Goal: Information Seeking & Learning: Learn about a topic

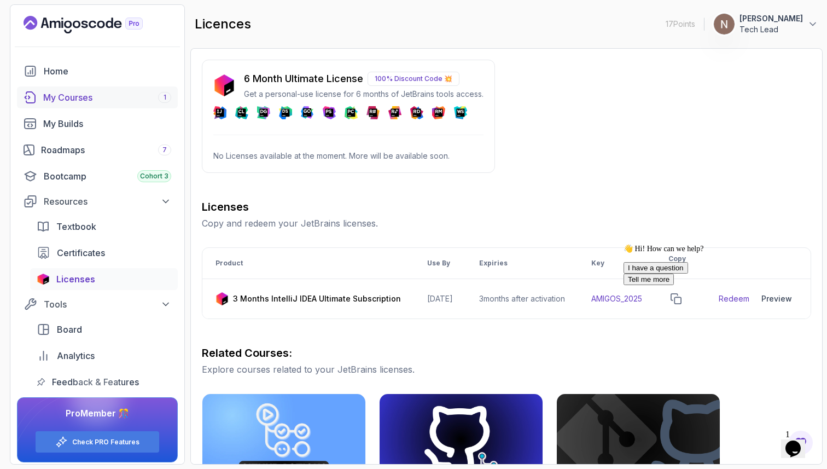
click at [85, 97] on div "My Courses 1" at bounding box center [107, 97] width 128 height 13
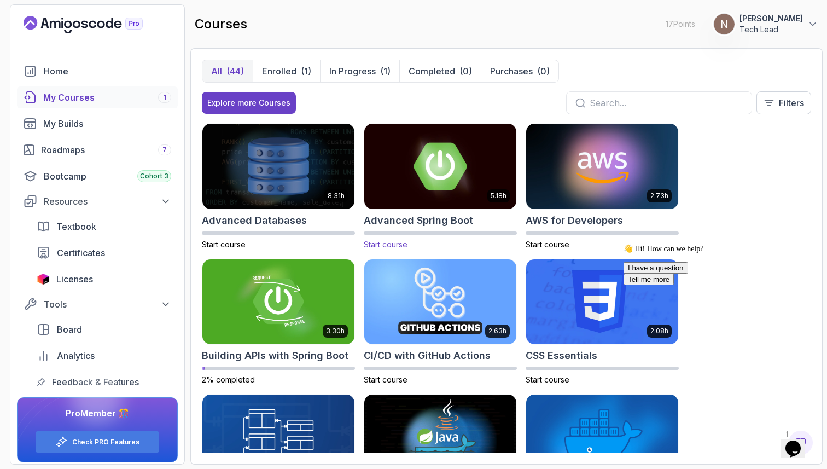
click at [423, 185] on img at bounding box center [440, 165] width 160 height 89
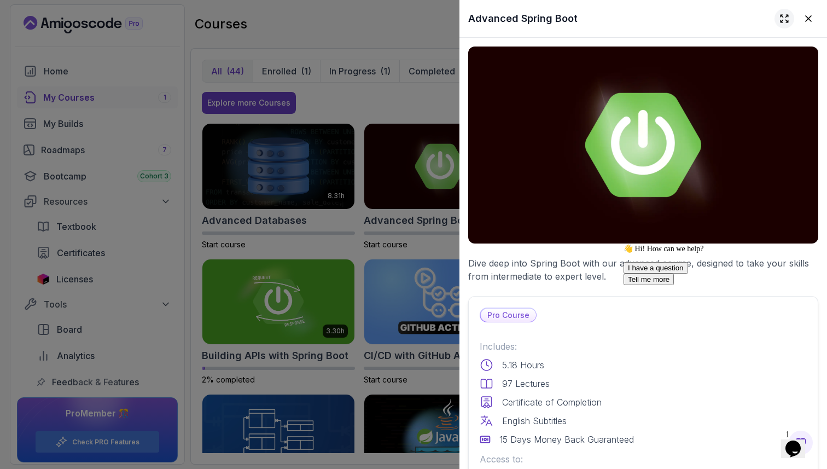
click at [790, 21] on button at bounding box center [784, 19] width 20 height 20
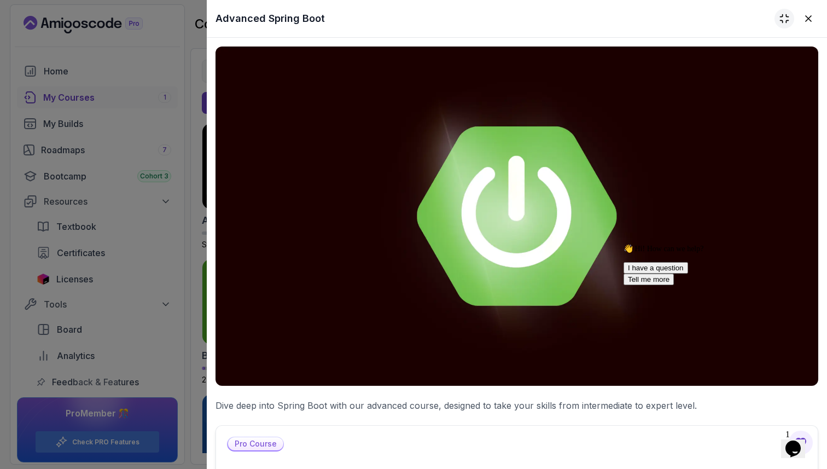
click at [782, 24] on button at bounding box center [784, 19] width 20 height 20
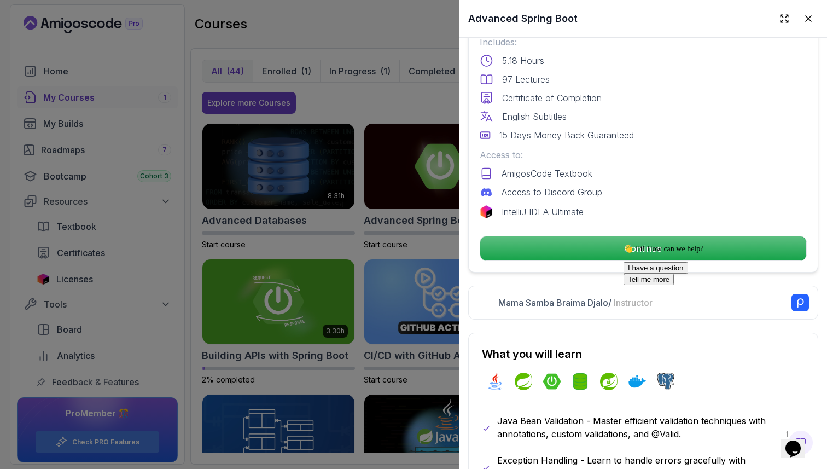
scroll to position [317, 0]
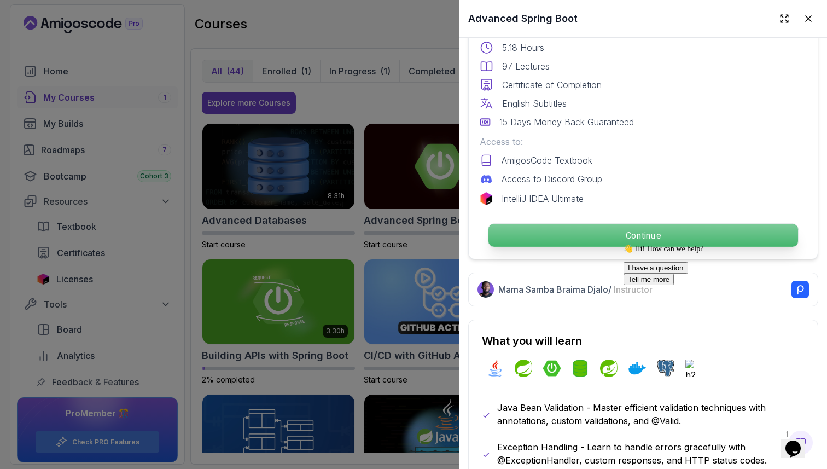
click at [608, 239] on p "Continue" at bounding box center [643, 235] width 310 height 23
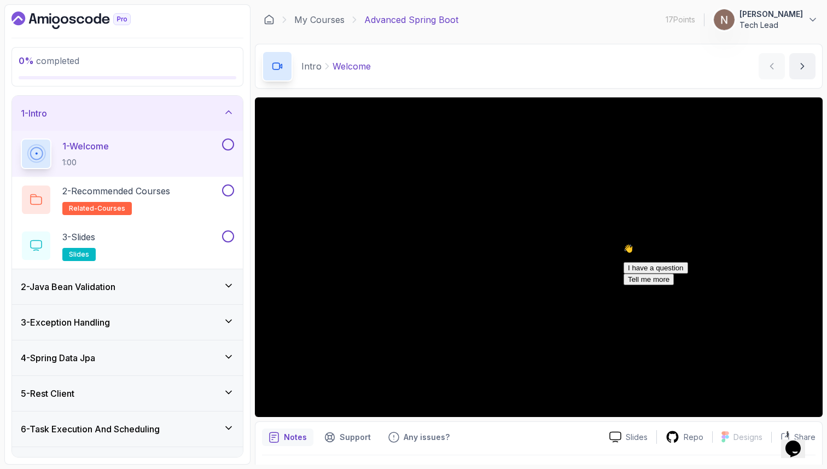
click at [623, 244] on icon "Chat attention grabber" at bounding box center [623, 244] width 0 height 0
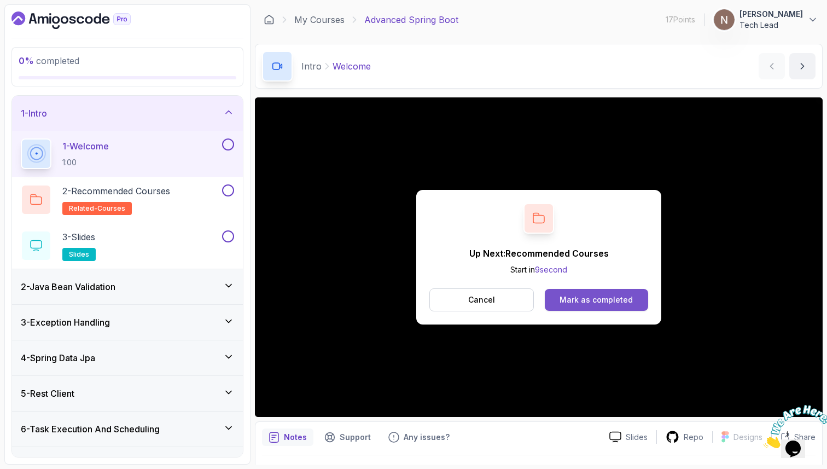
click at [615, 303] on div "Mark as completed" at bounding box center [595, 299] width 73 height 11
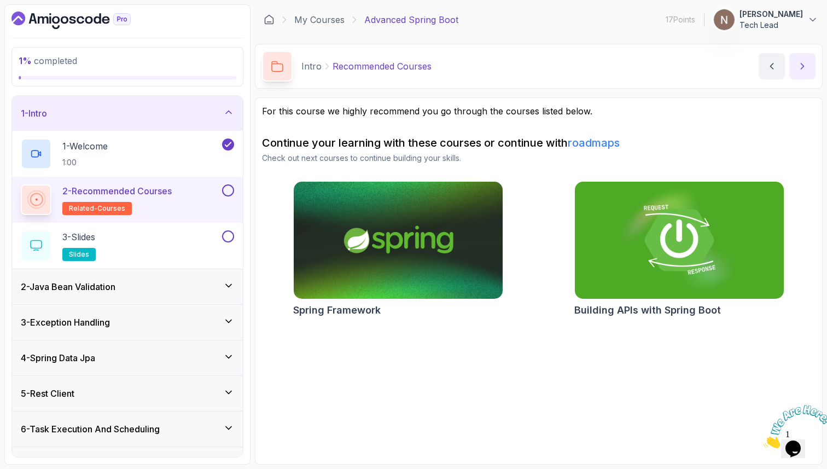
click at [795, 71] on button "next content" at bounding box center [802, 66] width 26 height 26
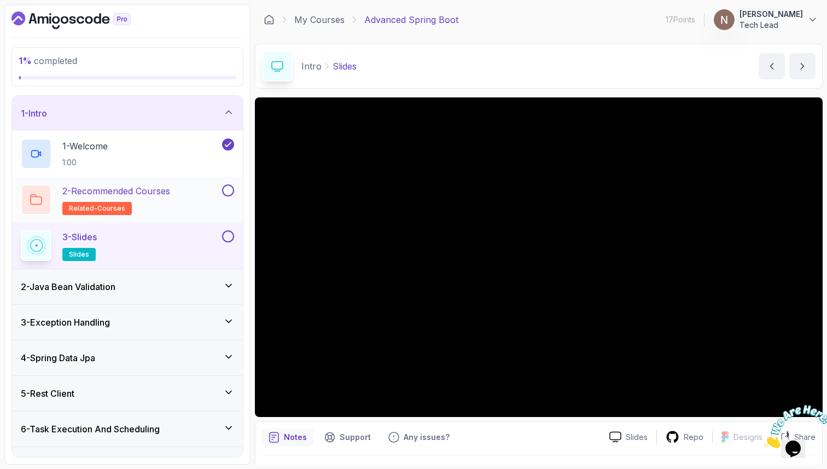
click at [231, 188] on button at bounding box center [228, 190] width 12 height 12
click at [227, 189] on button at bounding box center [228, 190] width 12 height 12
click at [808, 72] on button "next content" at bounding box center [802, 66] width 26 height 26
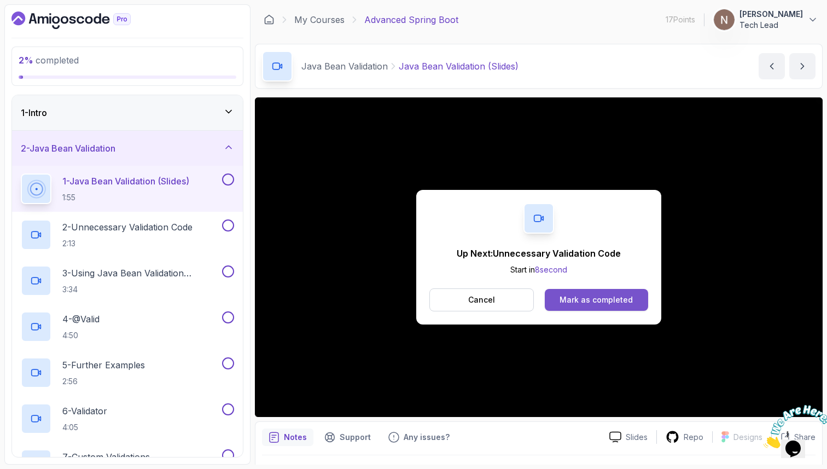
click at [609, 295] on div "Mark as completed" at bounding box center [595, 299] width 73 height 11
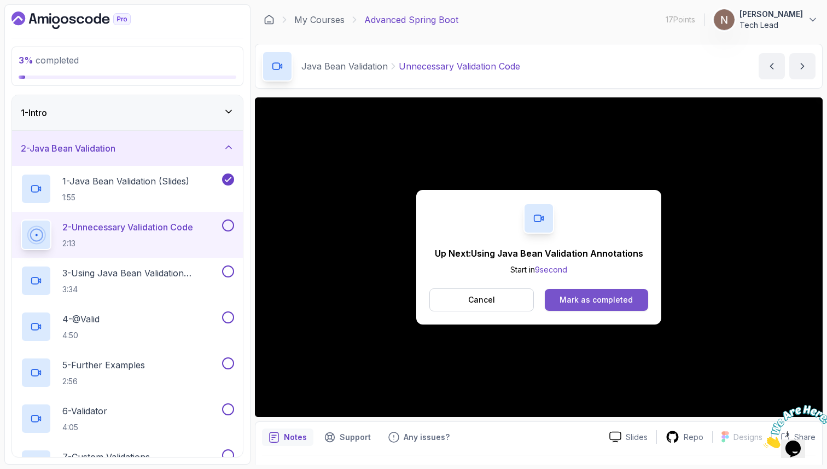
click at [601, 295] on div "Mark as completed" at bounding box center [595, 299] width 73 height 11
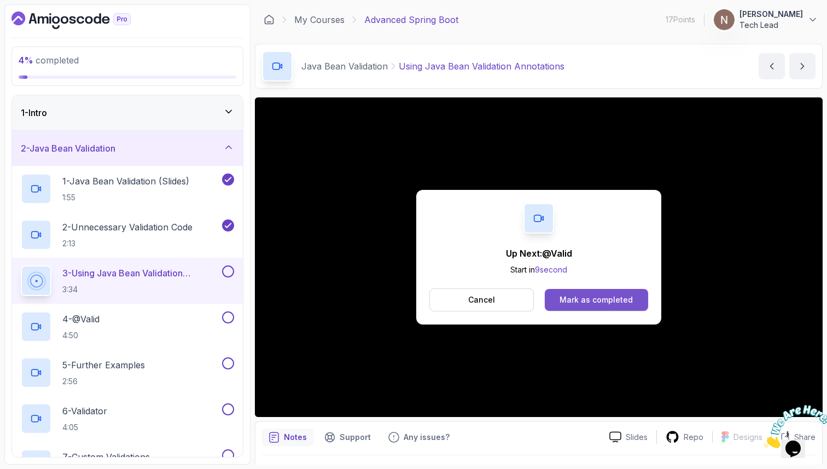
click at [624, 300] on div "Mark as completed" at bounding box center [595, 299] width 73 height 11
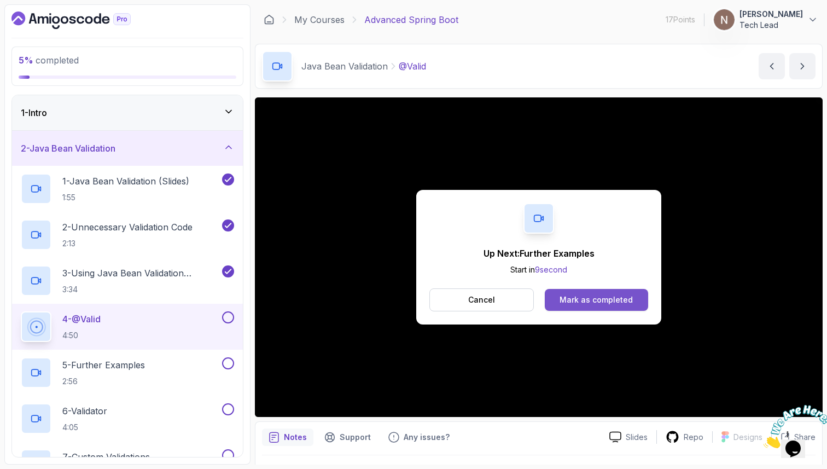
click at [590, 292] on button "Mark as completed" at bounding box center [596, 300] width 103 height 22
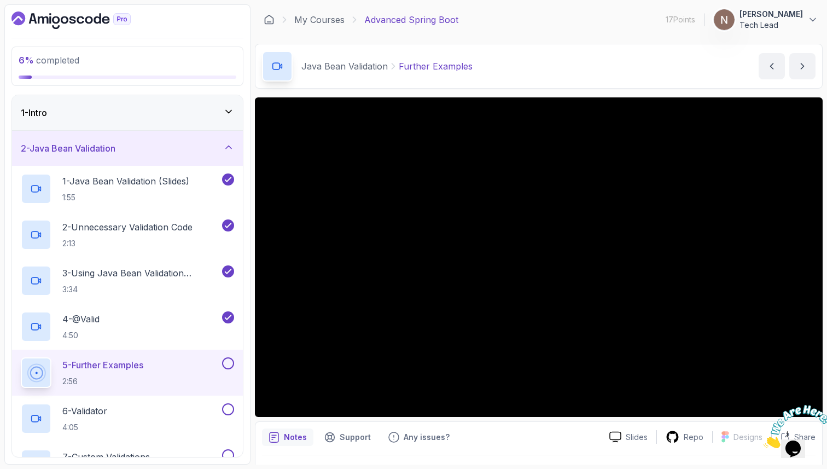
click at [572, 74] on div "Java Bean Validation Further Examples Further Examples by [PERSON_NAME]" at bounding box center [539, 66] width 568 height 45
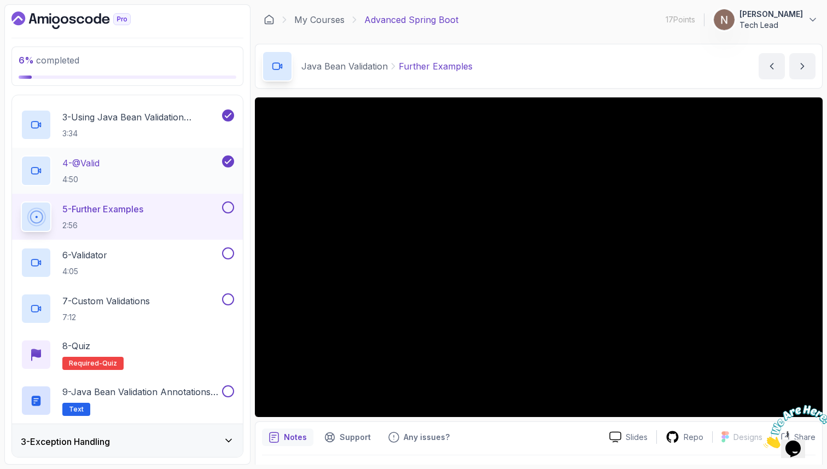
scroll to position [156, 0]
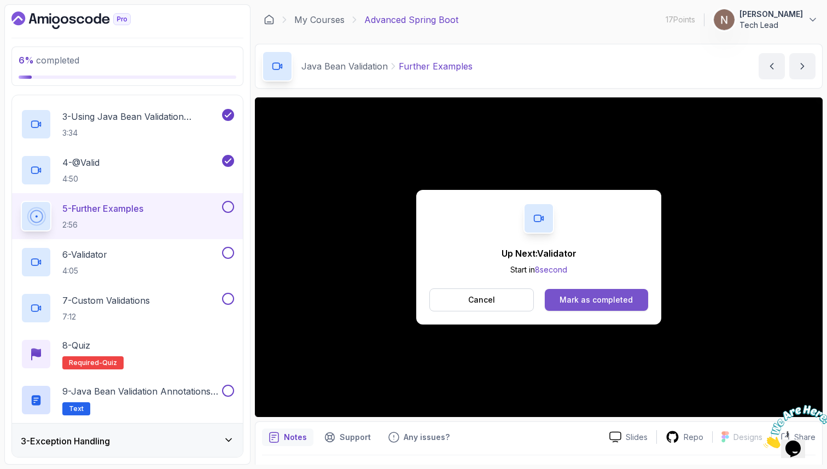
click at [621, 306] on button "Mark as completed" at bounding box center [596, 300] width 103 height 22
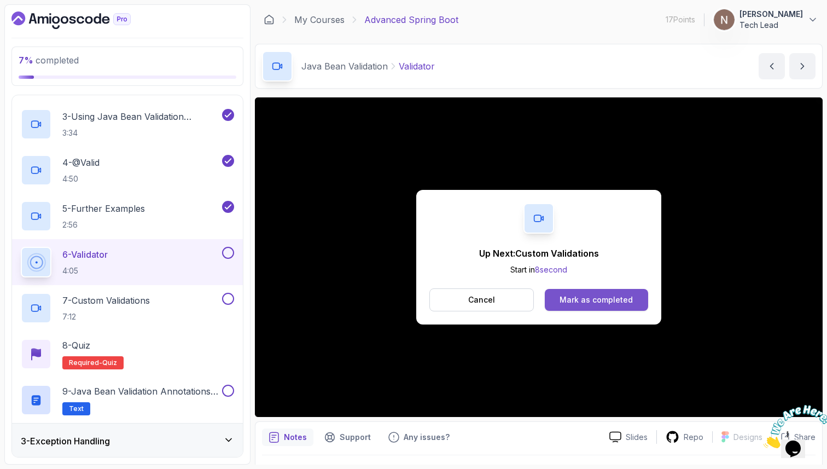
click at [565, 296] on div "Mark as completed" at bounding box center [595, 299] width 73 height 11
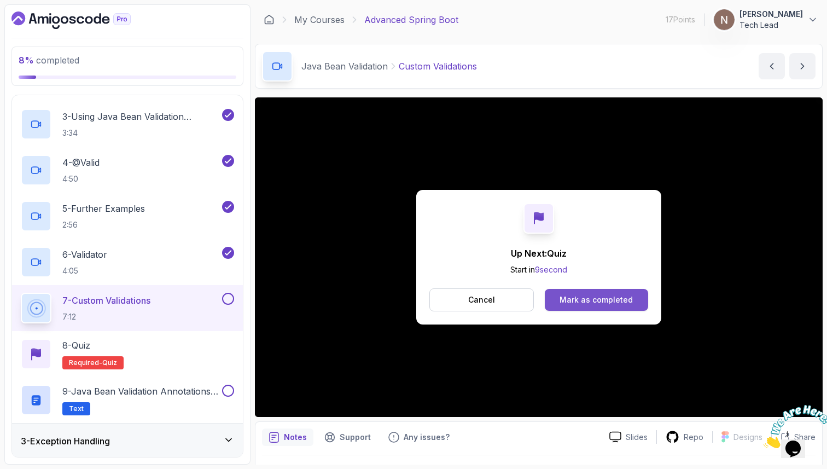
click at [622, 291] on button "Mark as completed" at bounding box center [596, 300] width 103 height 22
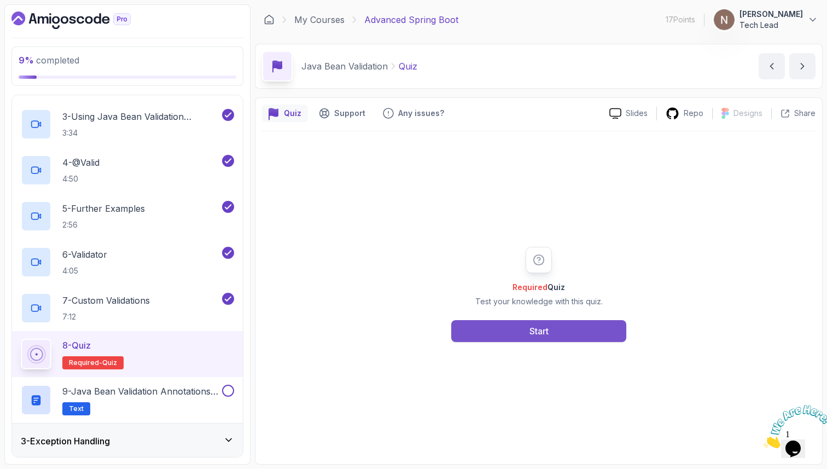
click at [576, 334] on button "Start" at bounding box center [538, 331] width 175 height 22
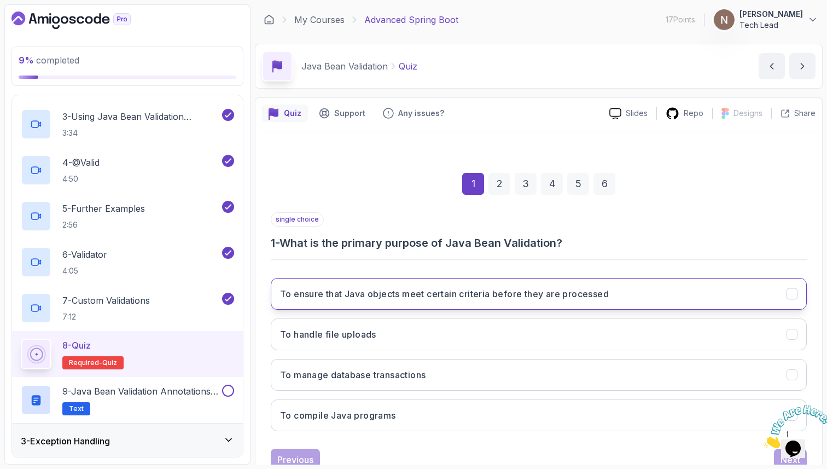
click at [439, 301] on button "To ensure that Java objects meet certain criteria before they are processed" at bounding box center [539, 294] width 536 height 32
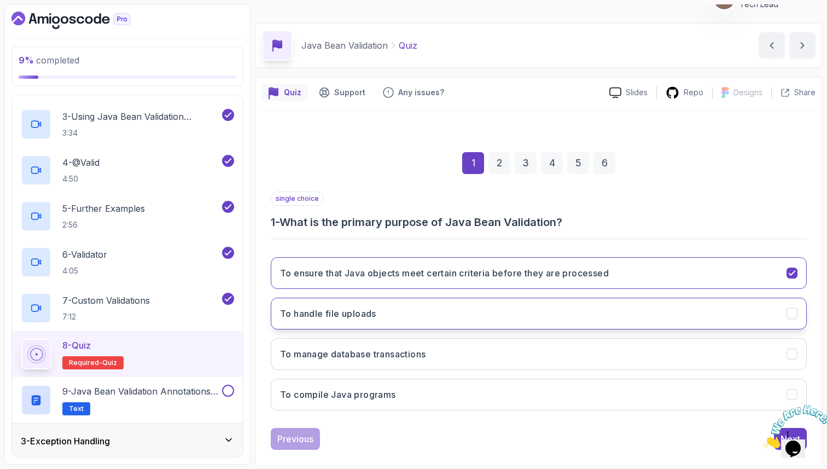
scroll to position [37, 0]
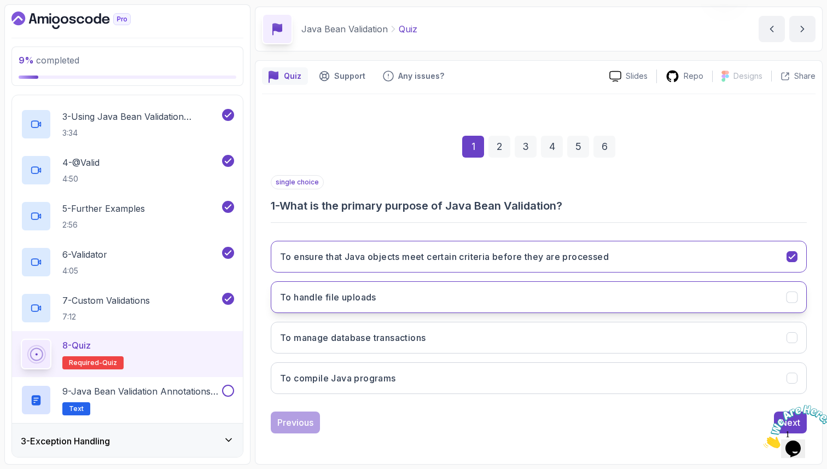
click at [383, 290] on button "To handle file uploads" at bounding box center [539, 297] width 536 height 32
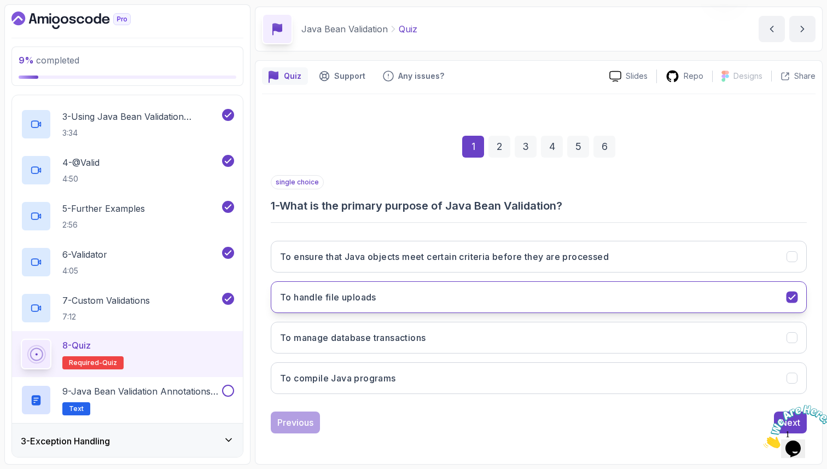
click at [383, 290] on button "To handle file uploads" at bounding box center [539, 297] width 536 height 32
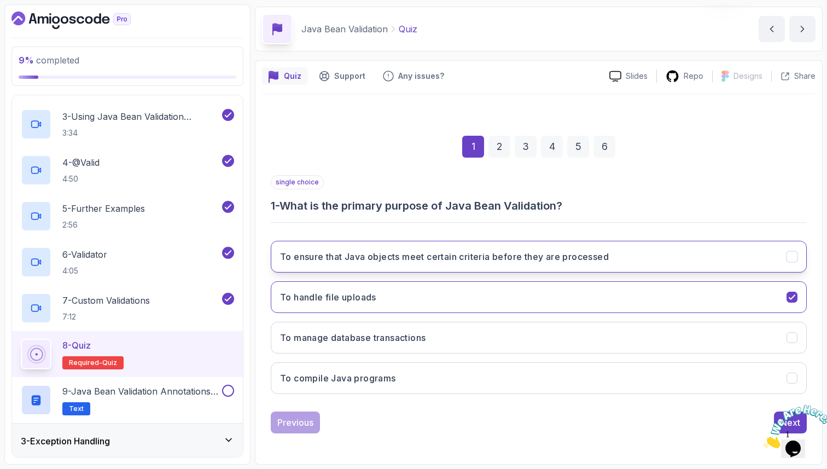
click at [395, 261] on h3 "To ensure that Java objects meet certain criteria before they are processed" at bounding box center [444, 256] width 329 height 13
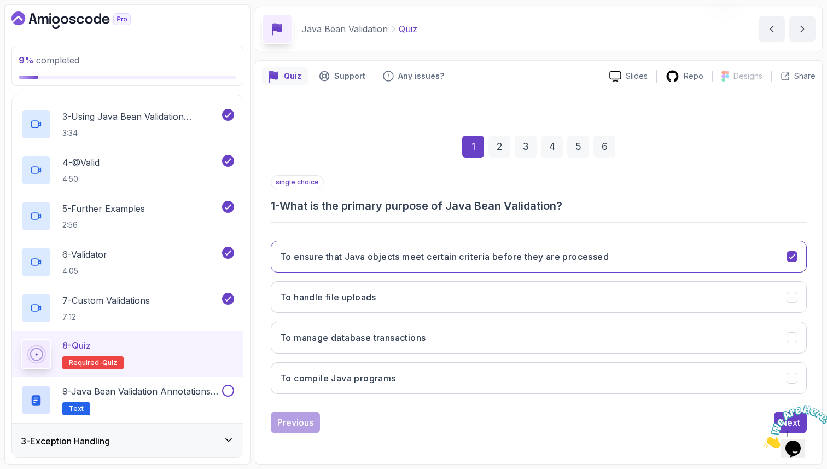
click at [763, 440] on icon "Close" at bounding box center [763, 444] width 0 height 9
click at [783, 419] on div "Next" at bounding box center [790, 422] width 20 height 13
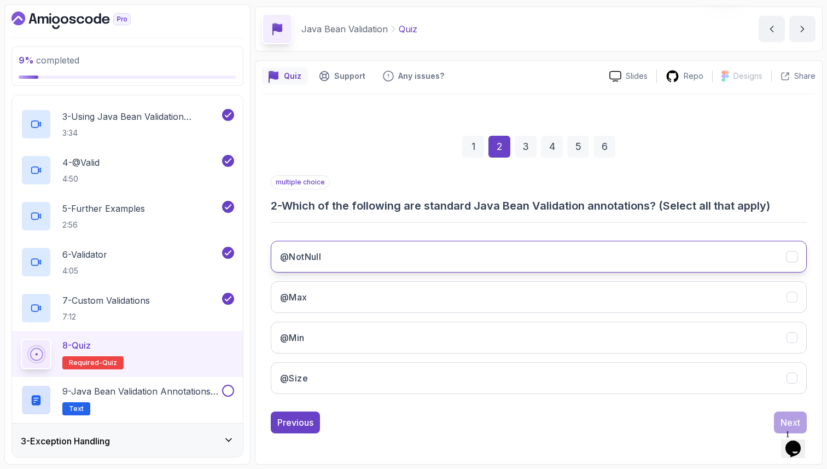
click at [608, 267] on button "@NotNull" at bounding box center [539, 257] width 536 height 32
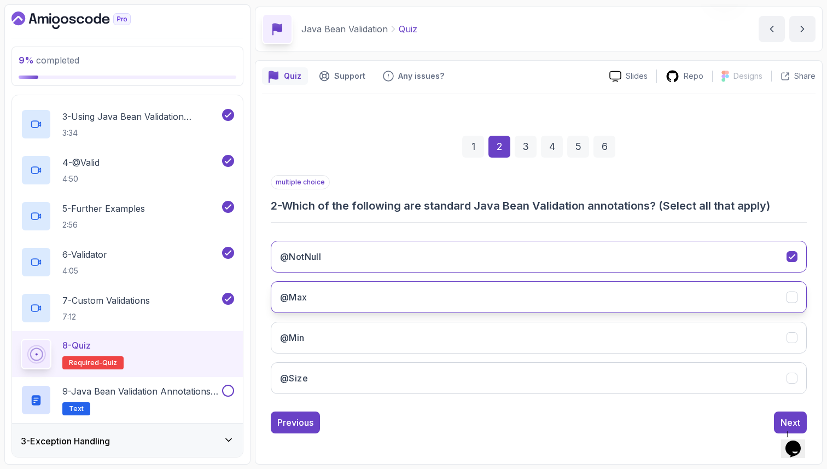
click at [563, 301] on button "@Max" at bounding box center [539, 297] width 536 height 32
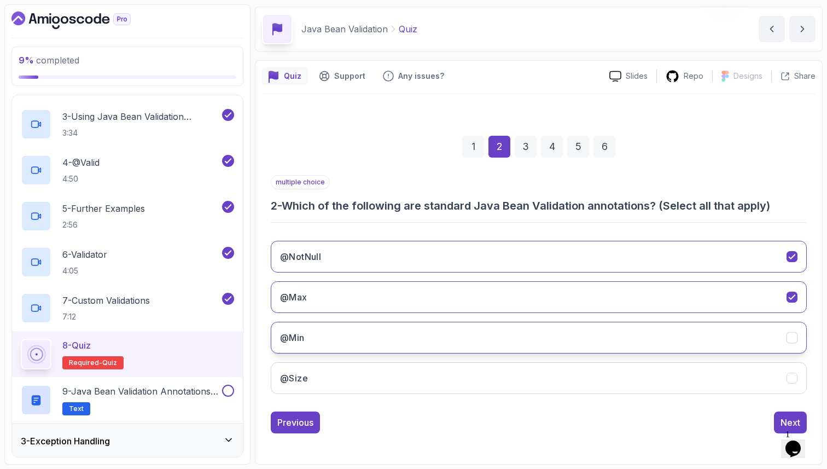
click at [527, 344] on button "@Min" at bounding box center [539, 338] width 536 height 32
click at [784, 422] on div "Next" at bounding box center [790, 422] width 20 height 13
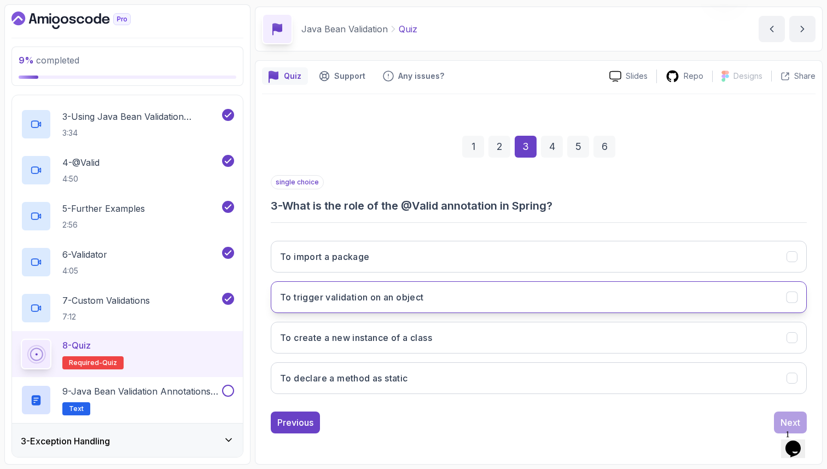
click at [460, 301] on button "To trigger validation on an object" at bounding box center [539, 297] width 536 height 32
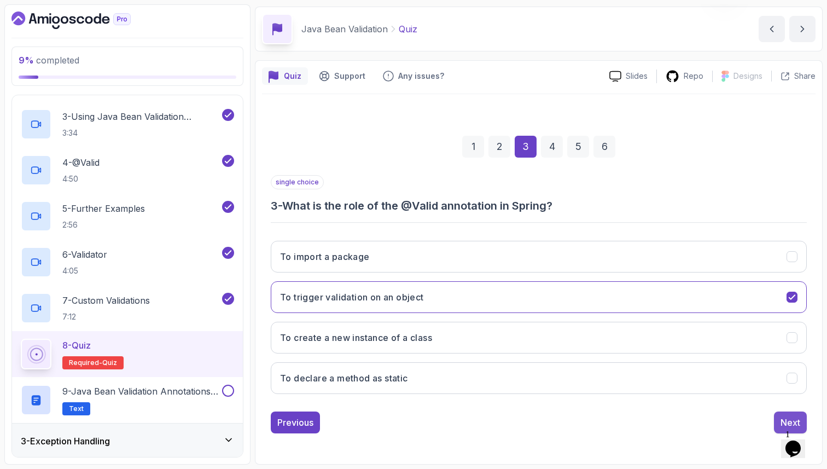
click at [785, 417] on div "Next" at bounding box center [790, 422] width 20 height 13
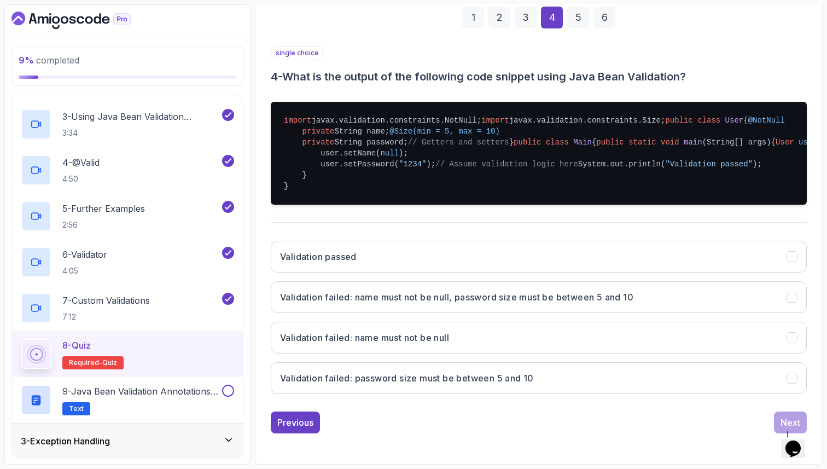
scroll to position [317, 0]
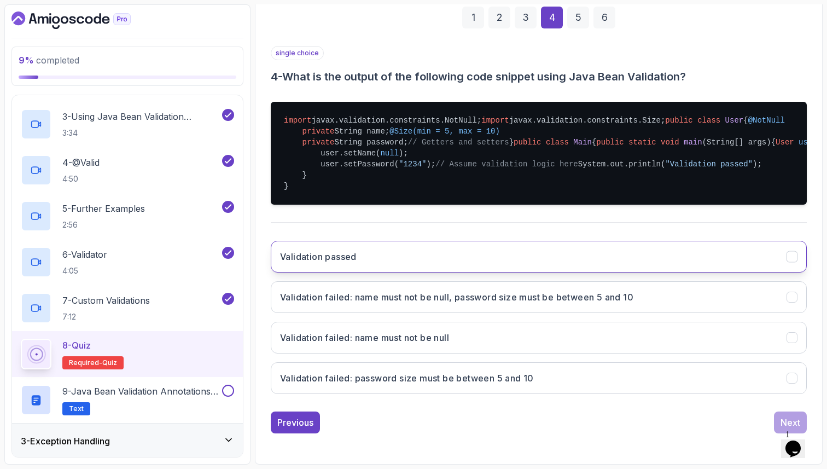
click at [385, 272] on button "Validation passed" at bounding box center [539, 257] width 536 height 32
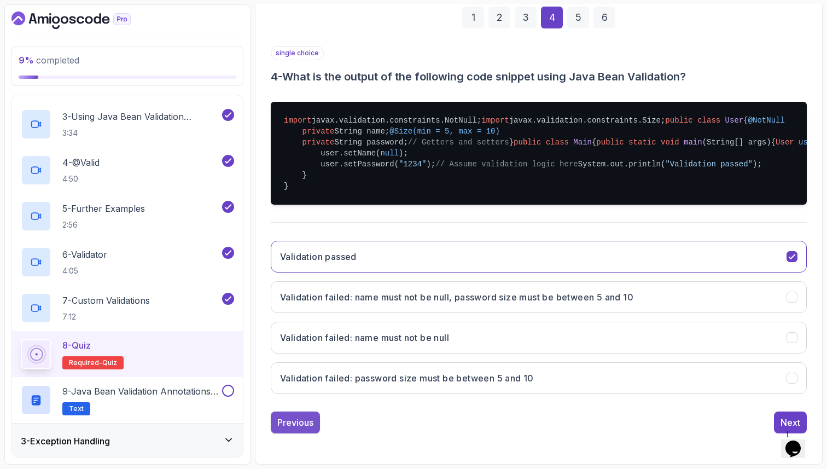
click at [302, 428] on button "Previous" at bounding box center [295, 422] width 49 height 22
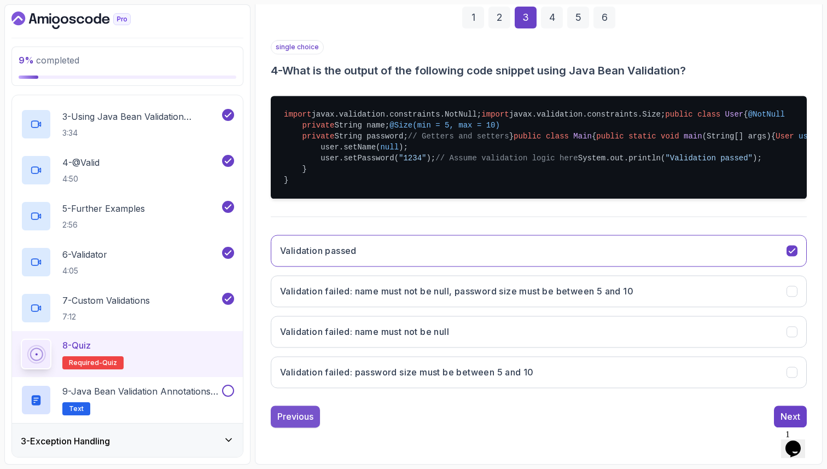
scroll to position [37, 0]
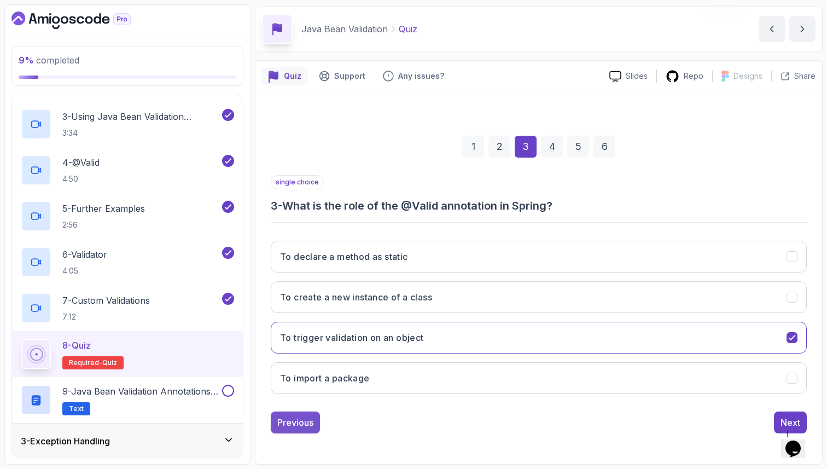
click at [291, 424] on div "Previous" at bounding box center [295, 422] width 36 height 13
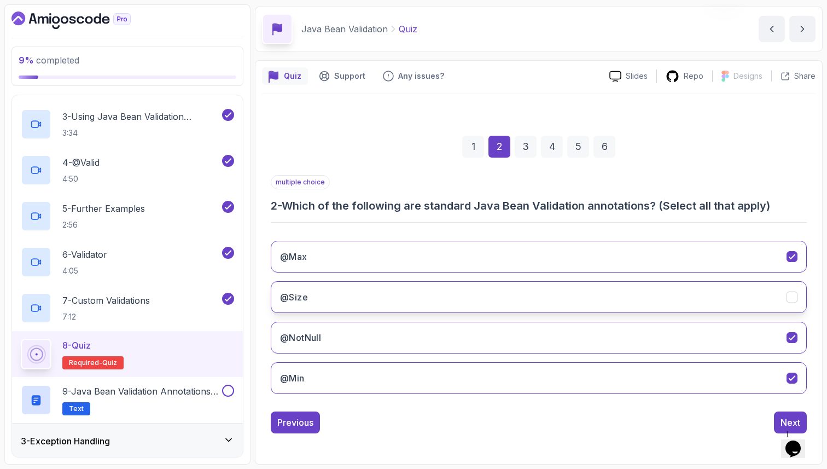
click at [371, 297] on button "@Size" at bounding box center [539, 297] width 536 height 32
click at [783, 423] on div "Next" at bounding box center [790, 422] width 20 height 13
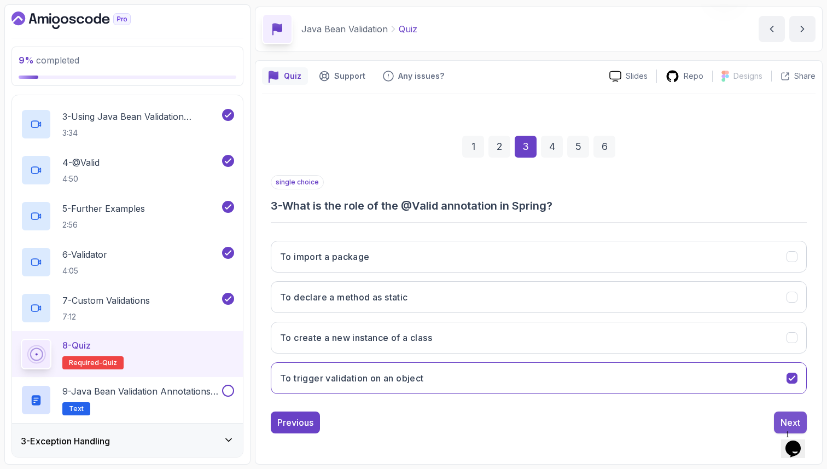
click at [779, 420] on button "Next" at bounding box center [790, 422] width 33 height 22
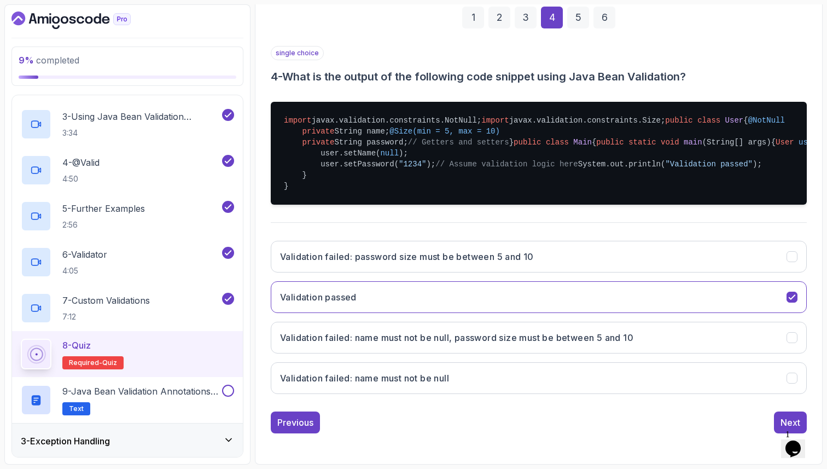
scroll to position [330, 0]
click at [783, 418] on div "Next" at bounding box center [790, 422] width 20 height 13
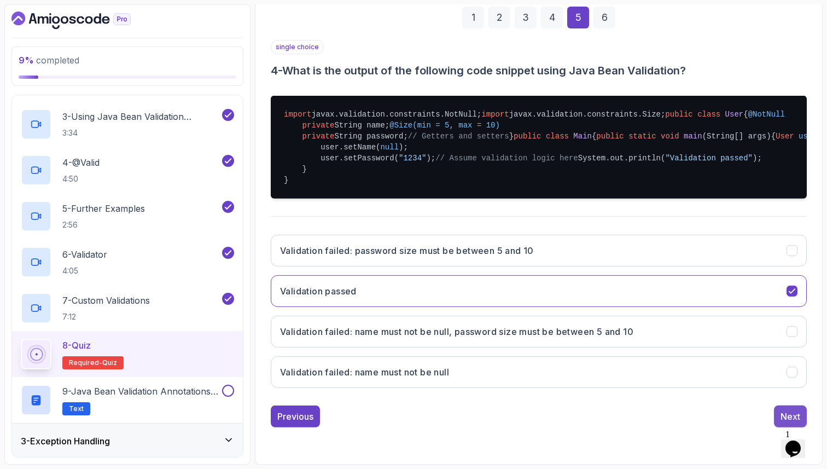
scroll to position [37, 0]
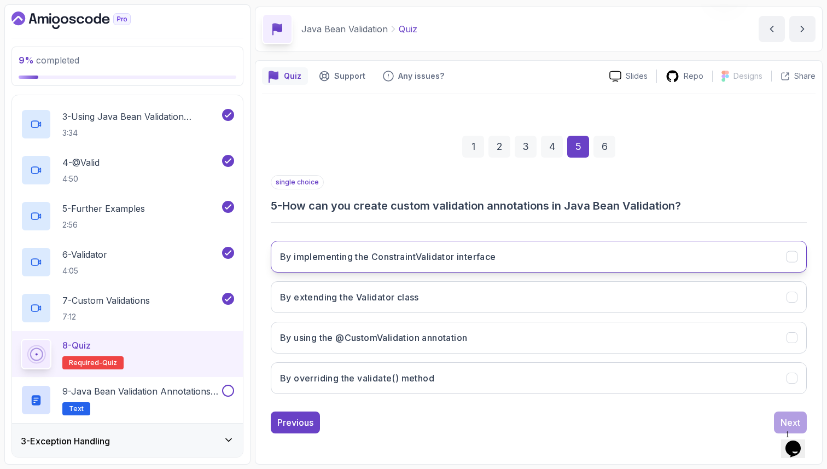
click at [430, 265] on button "By implementing the ConstraintValidator interface" at bounding box center [539, 257] width 536 height 32
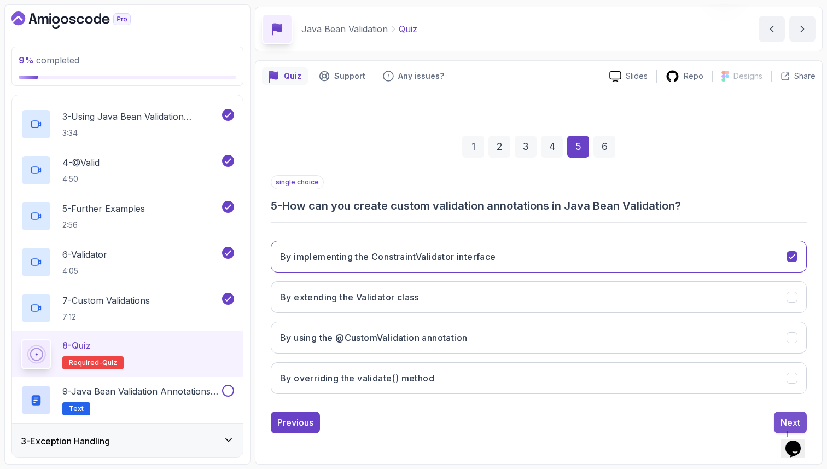
click at [786, 421] on div "Next" at bounding box center [790, 422] width 20 height 13
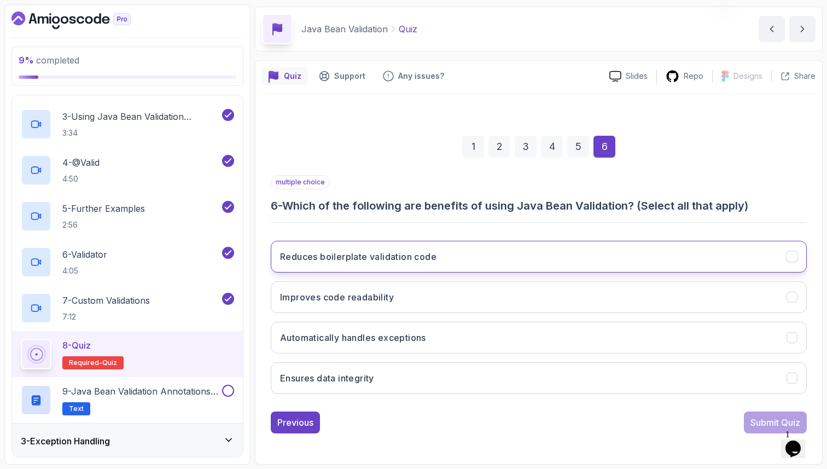
click at [487, 255] on button "Reduces boilerplate validation code" at bounding box center [539, 257] width 536 height 32
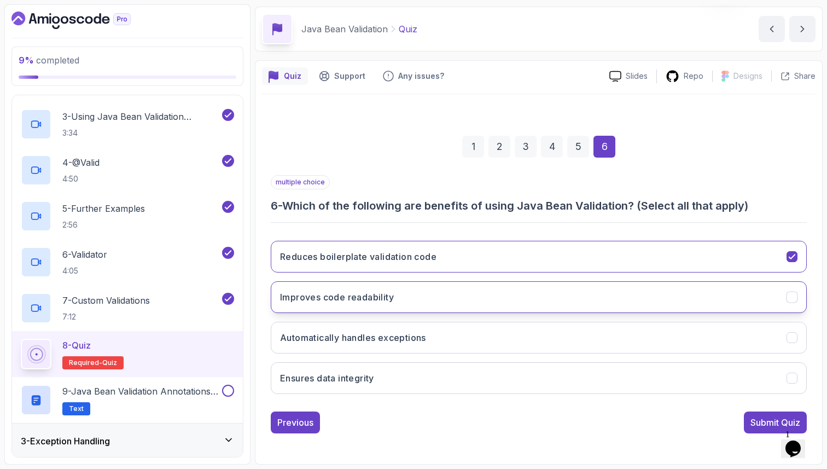
click at [499, 294] on button "Improves code readability" at bounding box center [539, 297] width 536 height 32
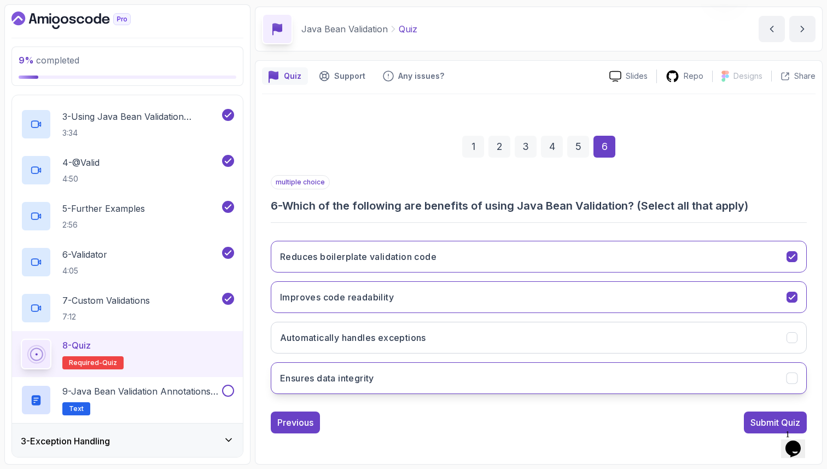
click at [527, 378] on button "Ensures data integrity" at bounding box center [539, 378] width 536 height 32
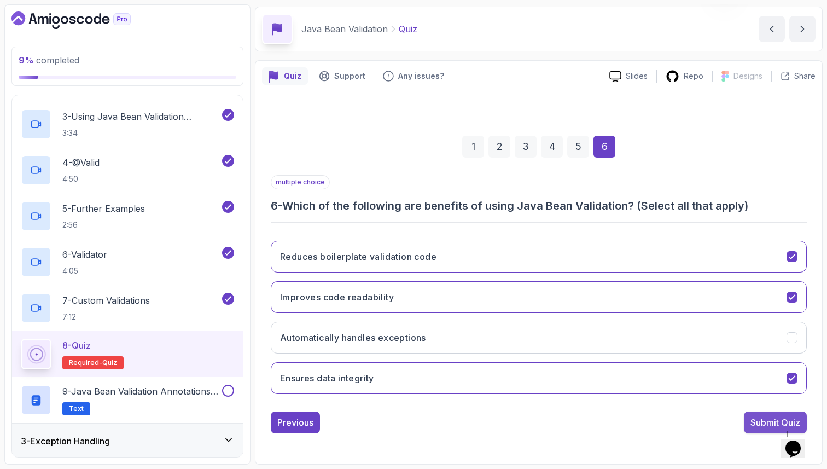
click at [764, 420] on div "Submit Quiz" at bounding box center [775, 422] width 50 height 13
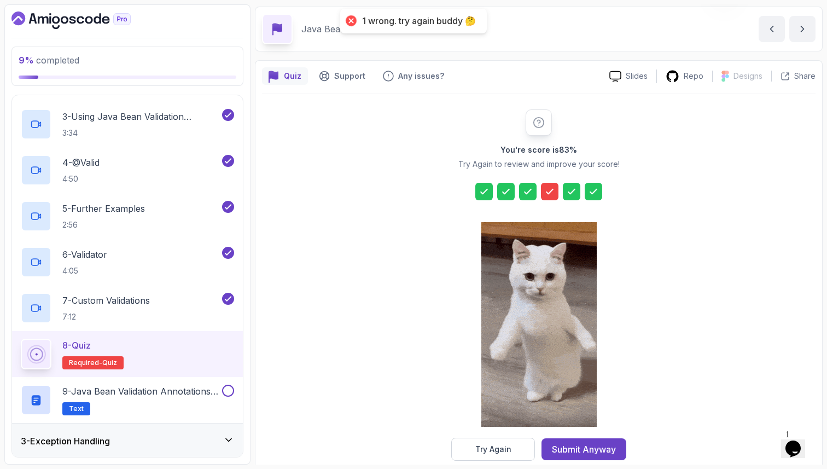
click at [549, 186] on icon at bounding box center [549, 191] width 11 height 11
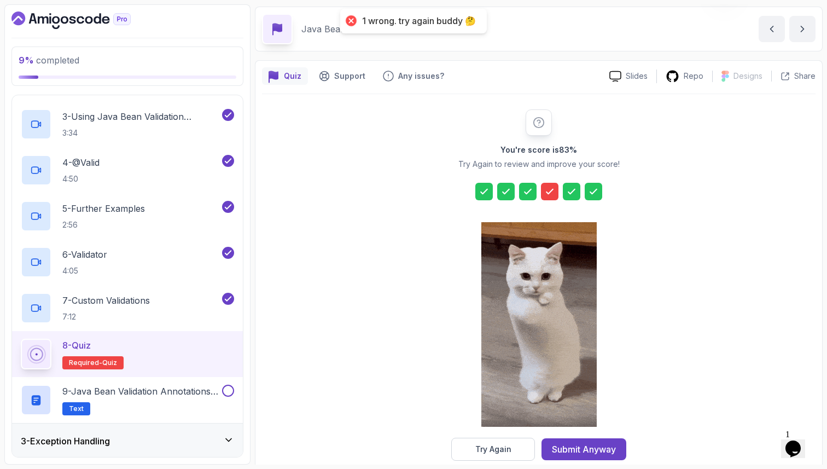
click at [551, 197] on div at bounding box center [549, 191] width 17 height 17
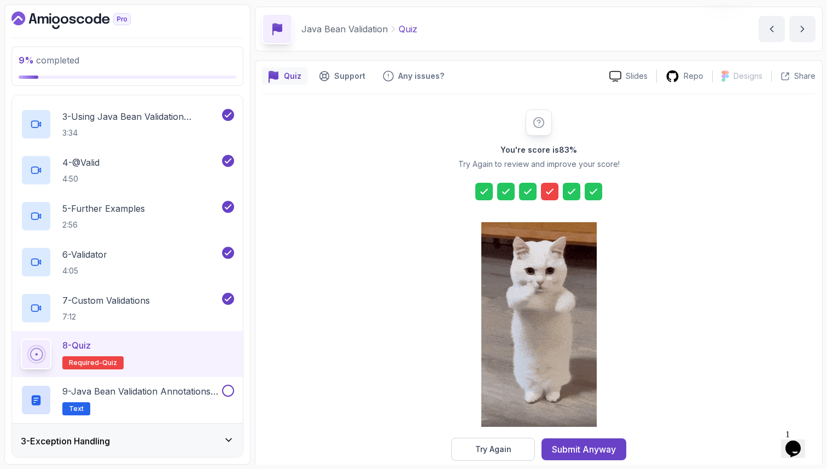
click at [551, 195] on icon at bounding box center [549, 191] width 11 height 11
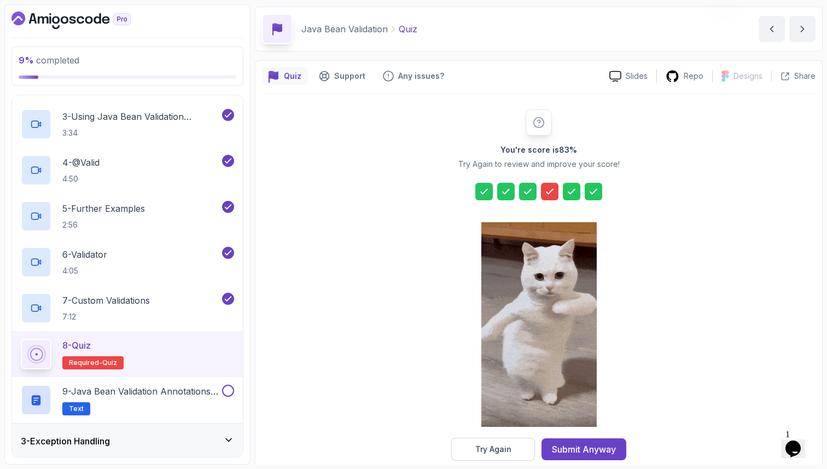
scroll to position [56, 0]
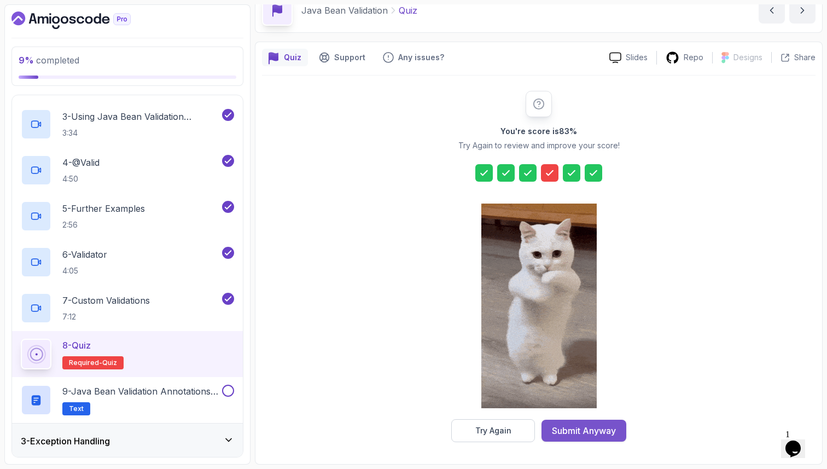
click at [603, 426] on div "Submit Anyway" at bounding box center [584, 430] width 64 height 13
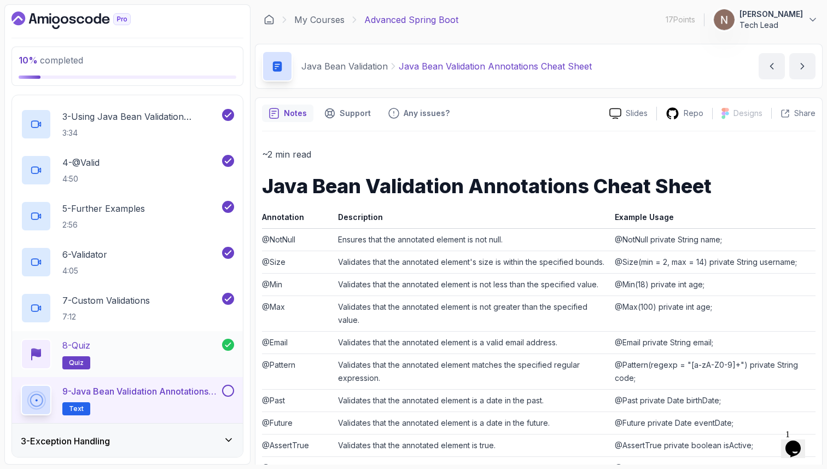
click at [166, 353] on div "8 - Quiz quiz" at bounding box center [121, 353] width 201 height 31
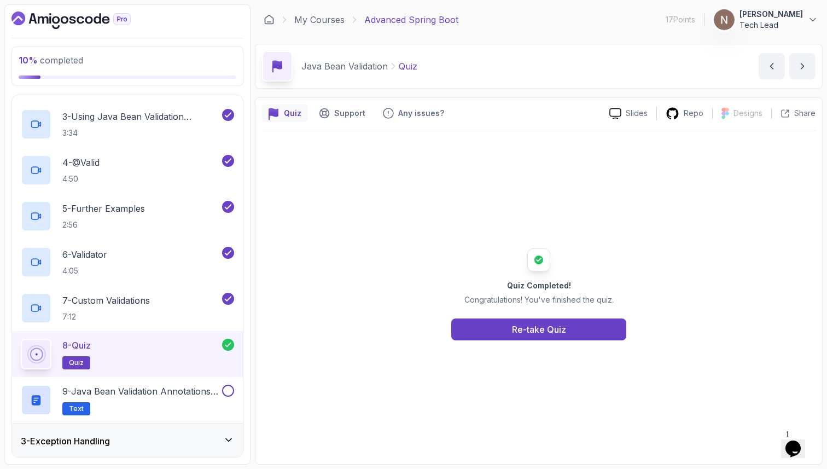
click at [353, 68] on p "Java Bean Validation" at bounding box center [344, 66] width 86 height 13
click at [581, 324] on button "Re-take Quiz" at bounding box center [538, 329] width 175 height 22
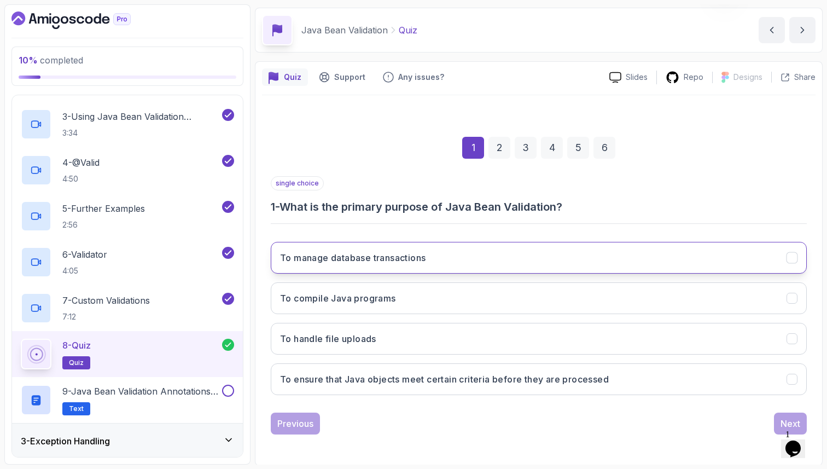
scroll to position [37, 0]
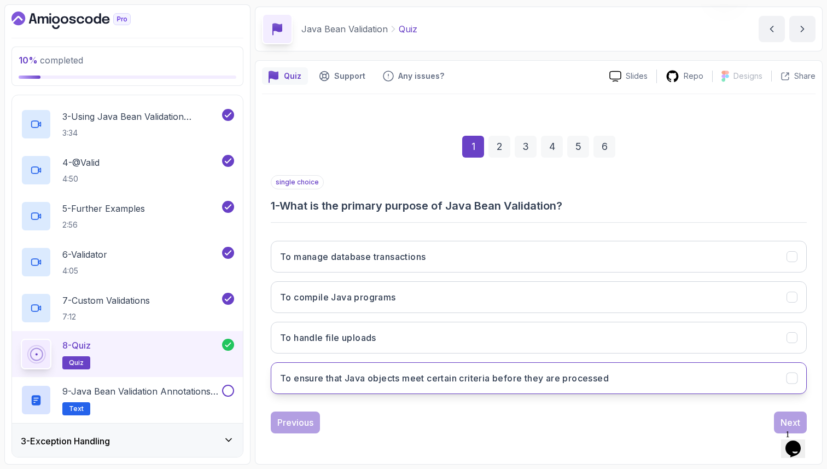
click at [519, 375] on h3 "To ensure that Java objects meet certain criteria before they are processed" at bounding box center [444, 377] width 329 height 13
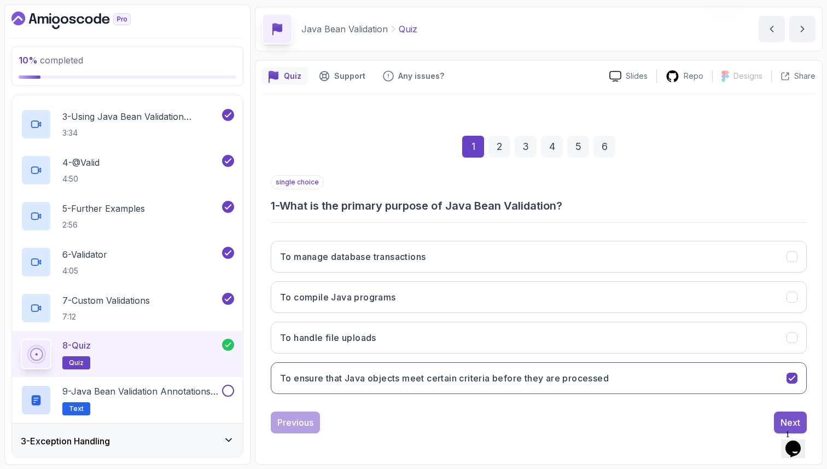
click at [785, 416] on div "Next" at bounding box center [790, 422] width 20 height 13
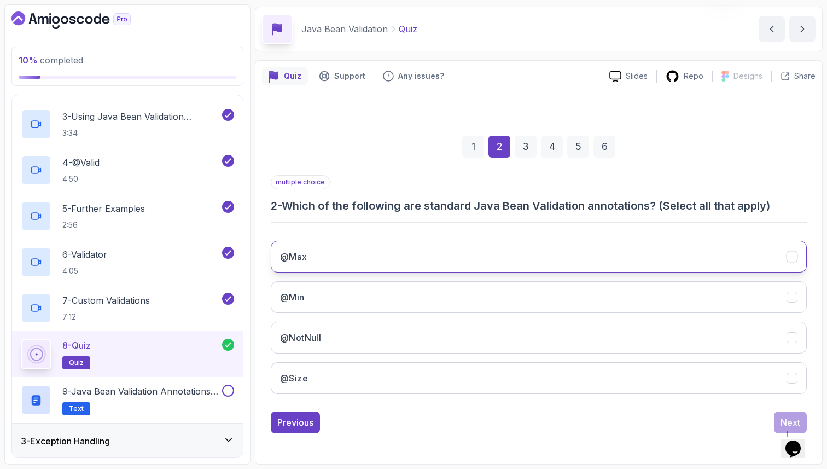
click at [556, 251] on button "@Max" at bounding box center [539, 257] width 536 height 32
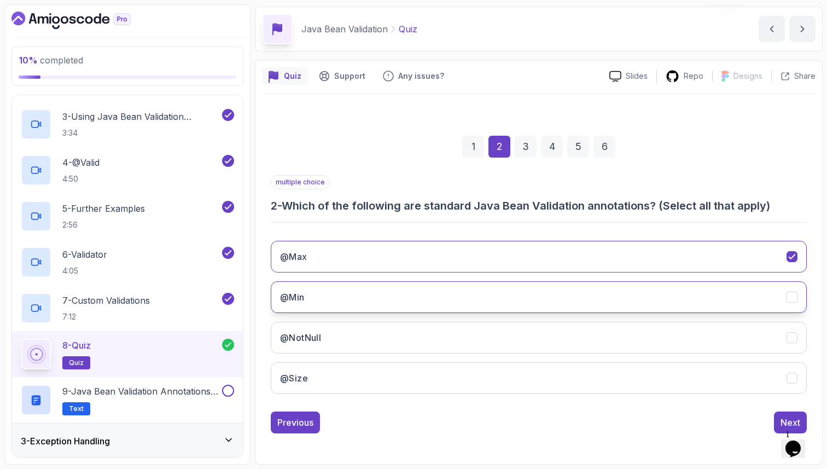
click at [551, 285] on button "@Min" at bounding box center [539, 297] width 536 height 32
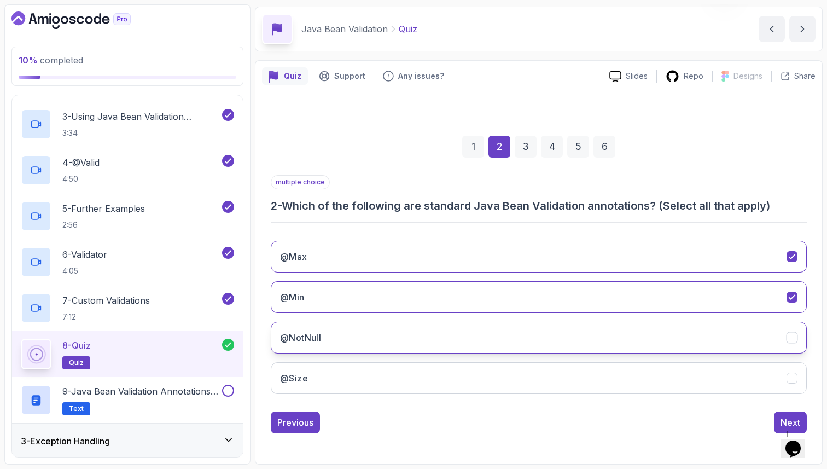
click at [538, 335] on button "@NotNull" at bounding box center [539, 338] width 536 height 32
click at [527, 378] on button "@Size" at bounding box center [539, 378] width 536 height 32
click at [780, 423] on button "Next" at bounding box center [790, 422] width 33 height 22
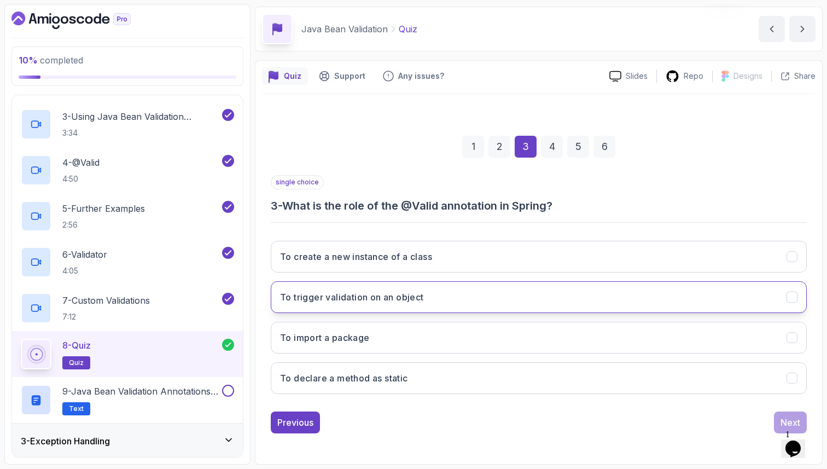
click at [519, 296] on button "To trigger validation on an object" at bounding box center [539, 297] width 536 height 32
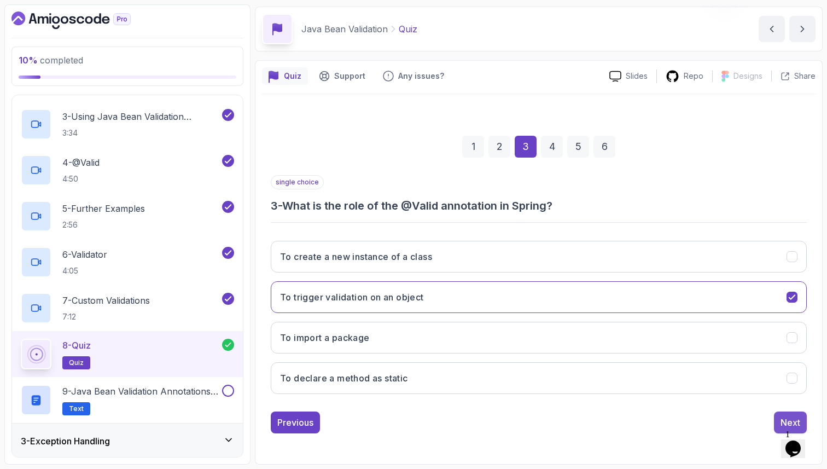
click at [786, 422] on div "Next" at bounding box center [790, 422] width 20 height 13
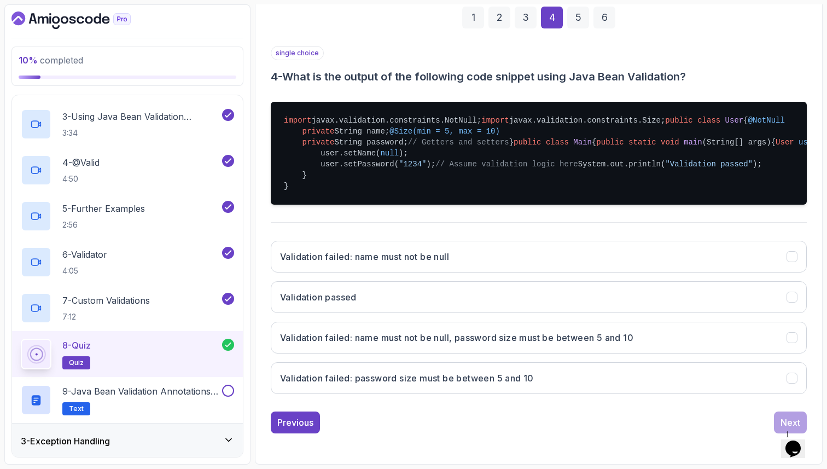
scroll to position [282, 0]
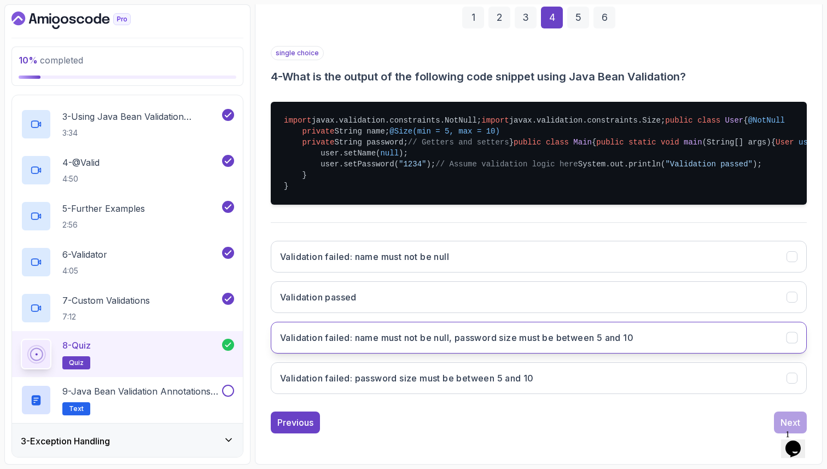
click at [645, 353] on button "Validation failed: name must not be null, password size must be between 5 and 10" at bounding box center [539, 338] width 536 height 32
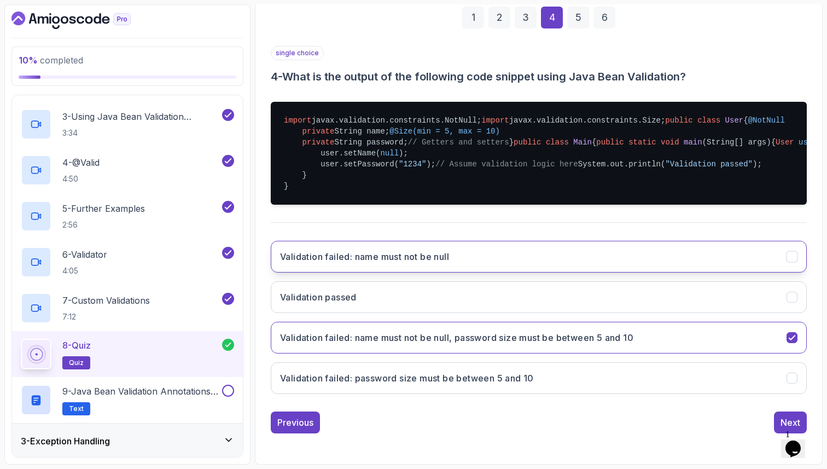
click at [678, 262] on button "Validation failed: name must not be null" at bounding box center [539, 257] width 536 height 32
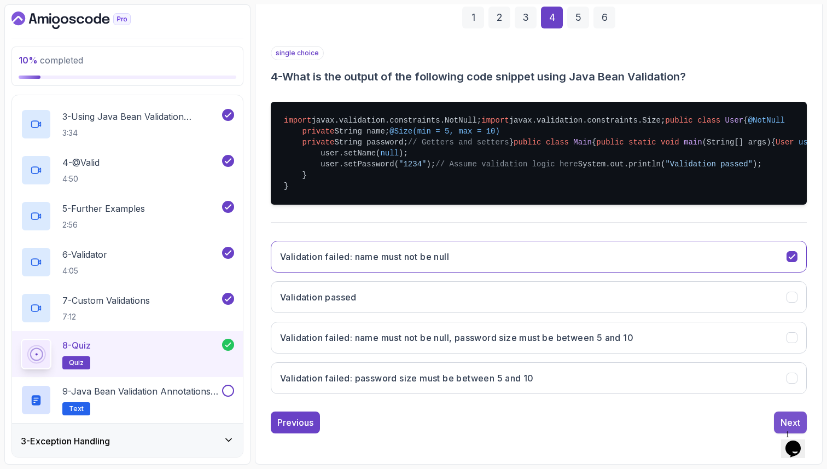
click at [789, 421] on div "Next" at bounding box center [790, 422] width 20 height 13
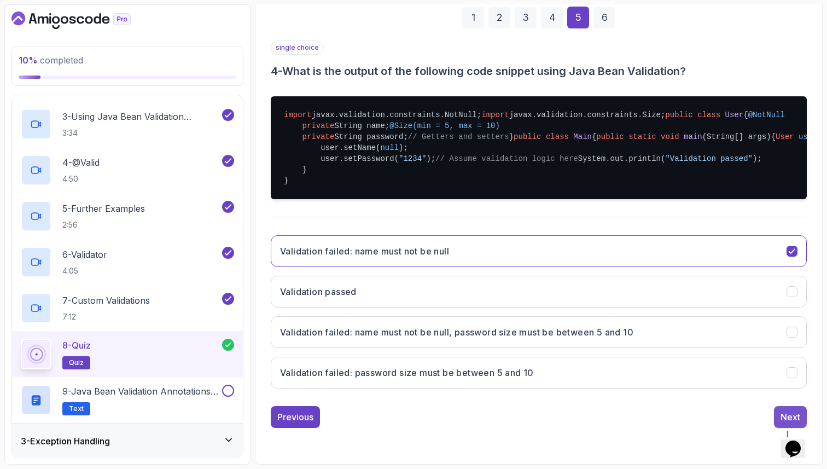
scroll to position [37, 0]
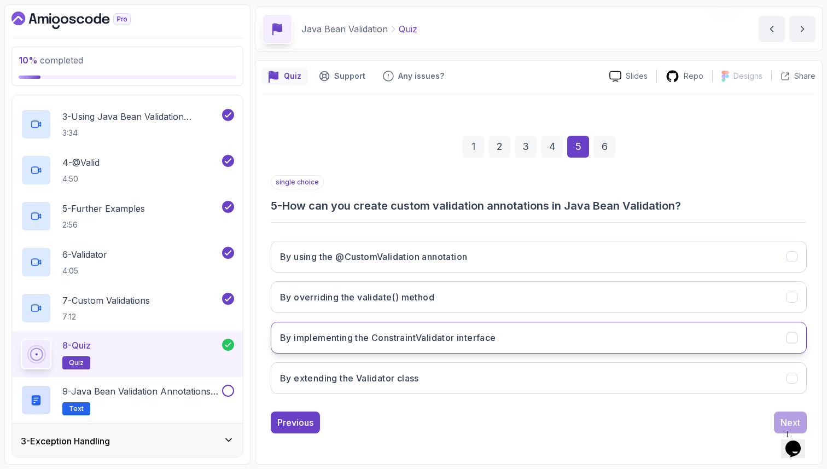
click at [636, 334] on button "By implementing the ConstraintValidator interface" at bounding box center [539, 338] width 536 height 32
click at [786, 429] on div "1 Opens Chat This icon Opens the chat window." at bounding box center [798, 434] width 26 height 10
click at [786, 422] on div "Next" at bounding box center [790, 422] width 20 height 13
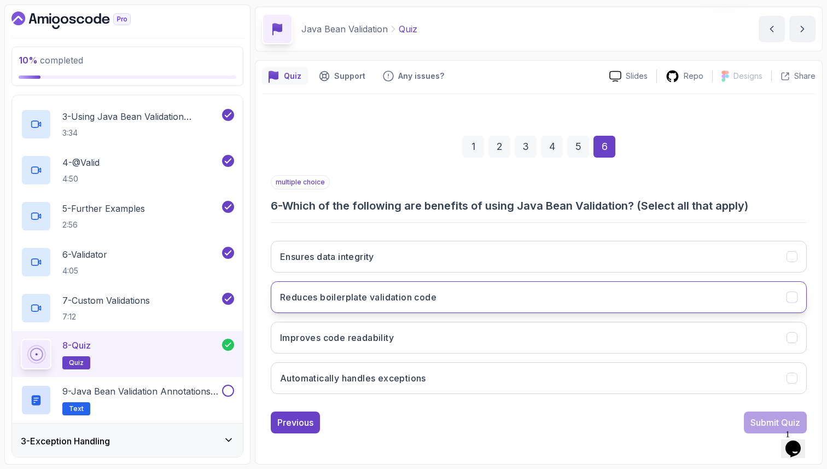
click at [536, 311] on button "Reduces boilerplate validation code" at bounding box center [539, 297] width 536 height 32
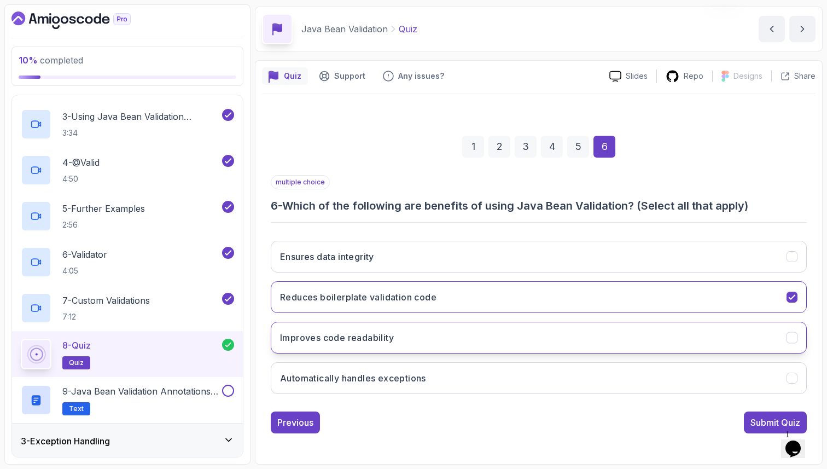
click at [559, 348] on button "Improves code readability" at bounding box center [539, 338] width 536 height 32
click at [516, 275] on div "Ensures data integrity Reduces boilerplate validation code Improves code readab…" at bounding box center [539, 317] width 536 height 171
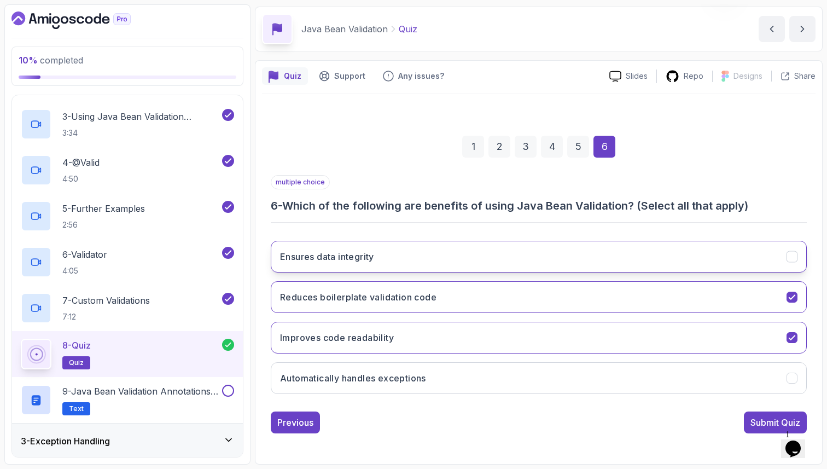
click at [527, 259] on button "Ensures data integrity" at bounding box center [539, 257] width 536 height 32
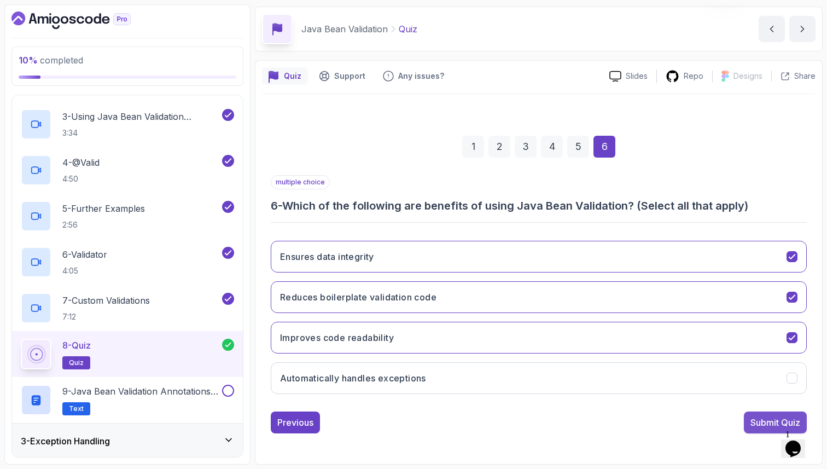
click at [766, 426] on div "Submit Quiz" at bounding box center [775, 422] width 50 height 13
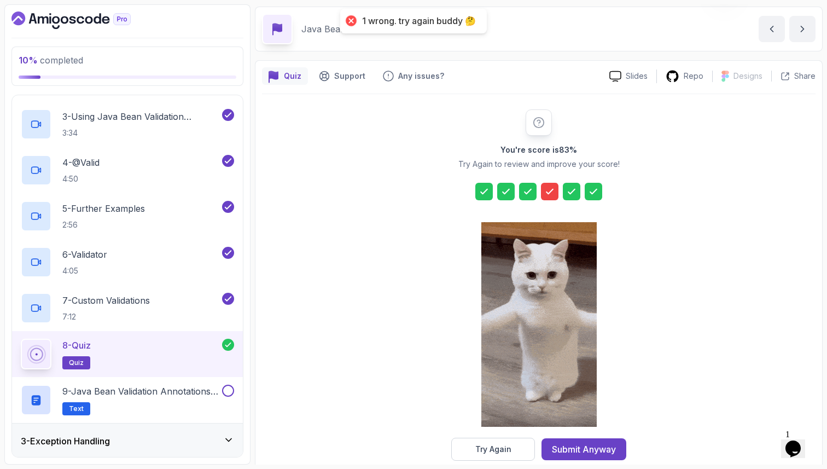
click at [550, 190] on icon at bounding box center [549, 191] width 7 height 4
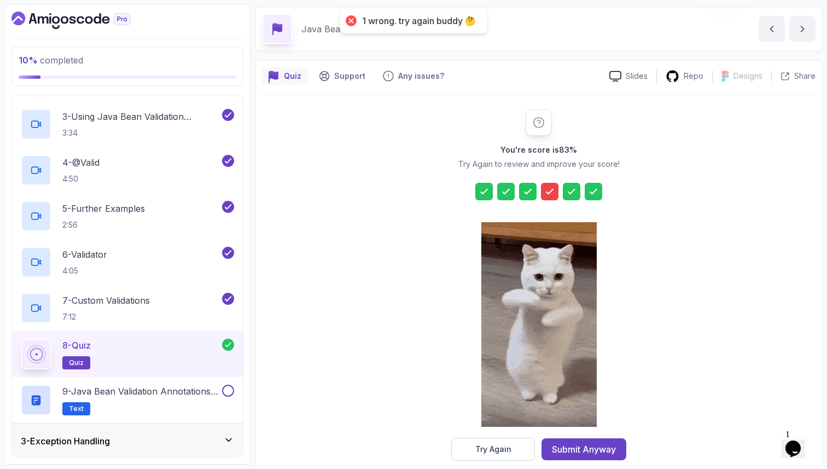
click at [550, 190] on icon at bounding box center [549, 191] width 7 height 4
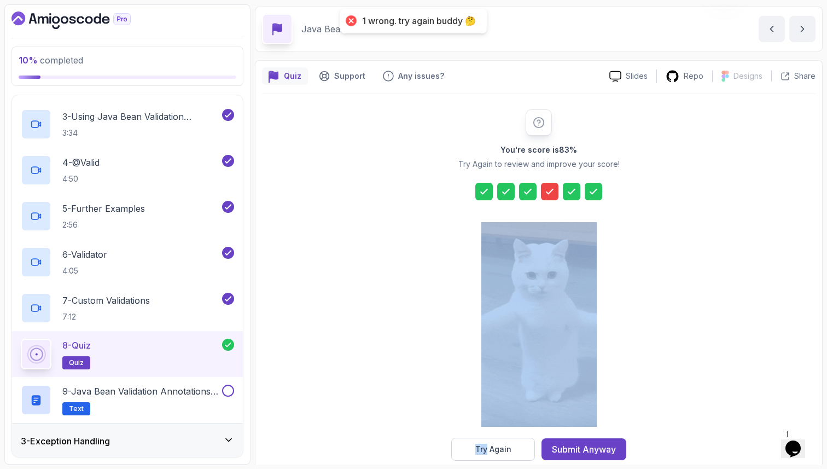
click at [550, 190] on icon at bounding box center [549, 191] width 7 height 4
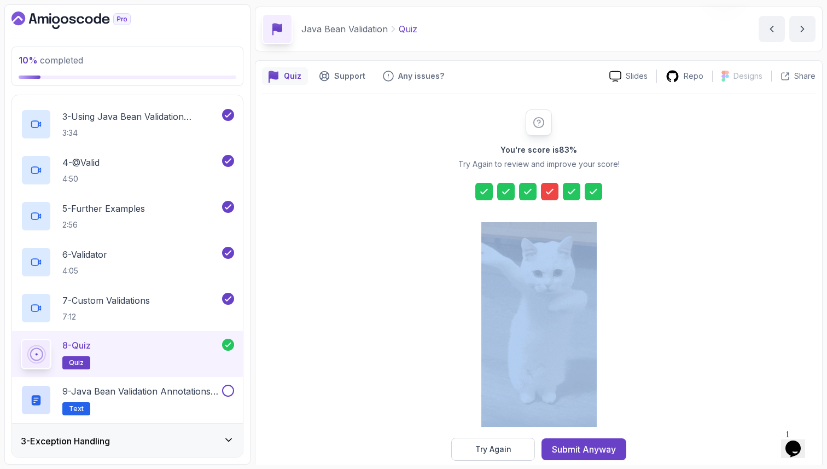
click at [550, 190] on icon at bounding box center [549, 191] width 7 height 4
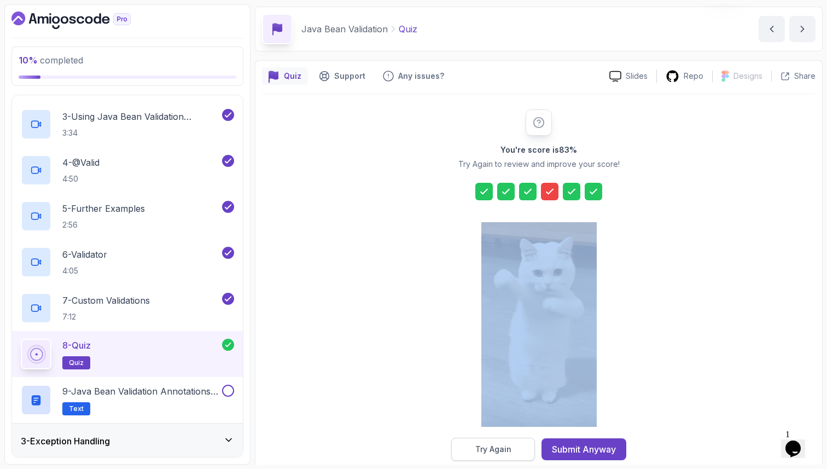
click at [521, 451] on button "Try Again" at bounding box center [493, 448] width 84 height 23
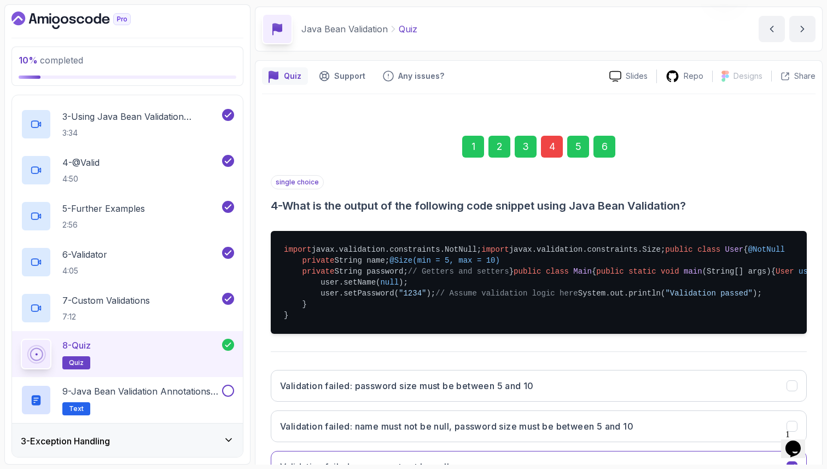
click at [550, 144] on div "4" at bounding box center [552, 147] width 22 height 22
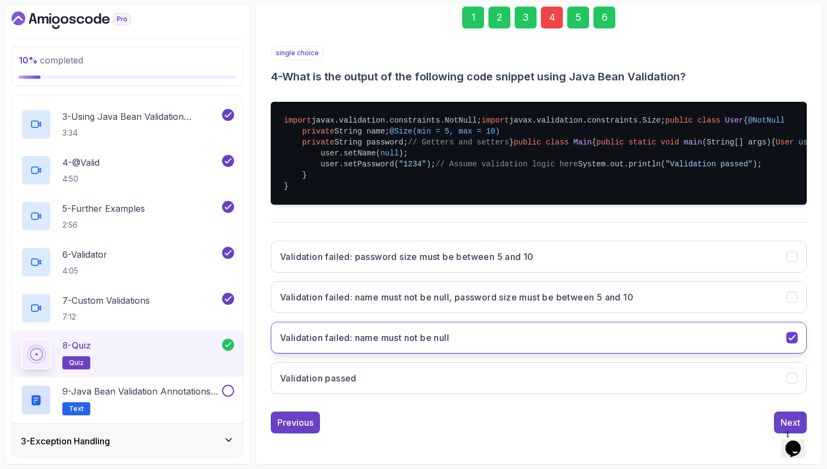
scroll to position [330, 0]
click at [794, 341] on icon "Validation failed: name must not be null" at bounding box center [792, 337] width 10 height 10
click at [799, 303] on button "Validation failed: name must not be null, password size must be between 5 and 10" at bounding box center [539, 297] width 536 height 32
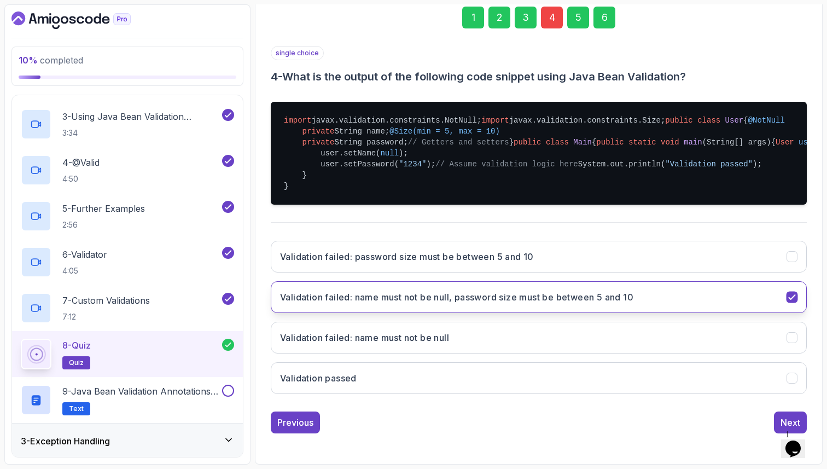
click at [795, 304] on button "Validation failed: name must not be null, password size must be between 5 and 10" at bounding box center [539, 297] width 536 height 32
click at [793, 297] on icon "Validation failed: name must not be null, password size must be between 5 and 10" at bounding box center [792, 297] width 10 height 10
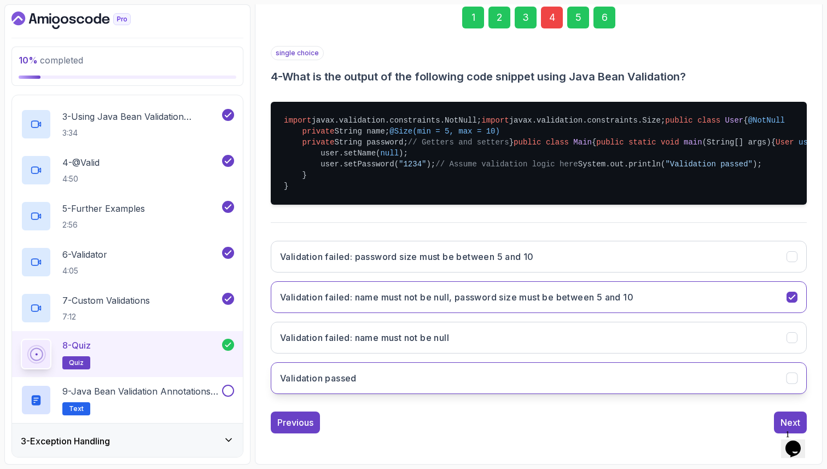
click at [791, 376] on icon "Validation passed" at bounding box center [792, 378] width 10 height 10
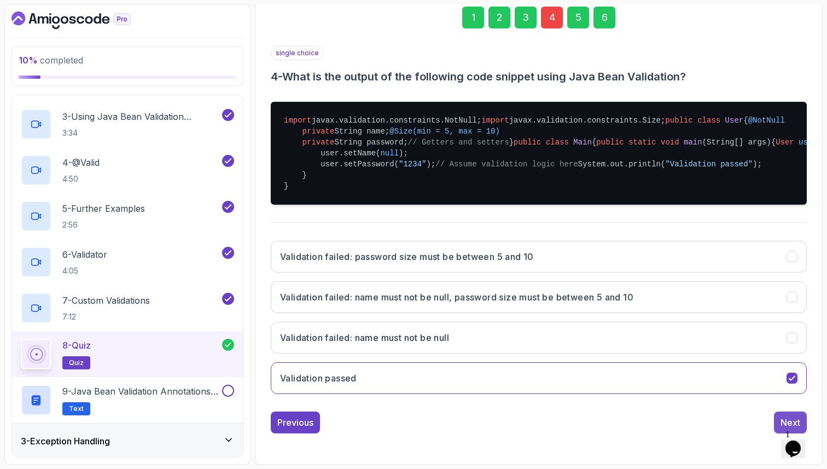
click at [783, 419] on div "Next" at bounding box center [790, 422] width 20 height 13
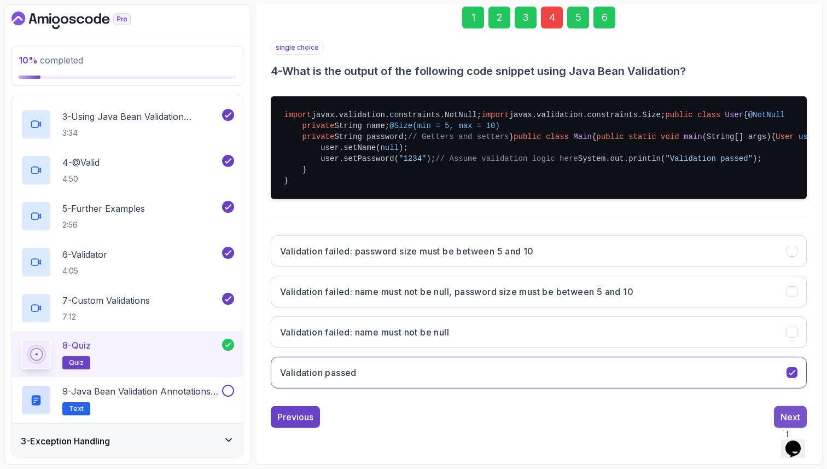
scroll to position [37, 0]
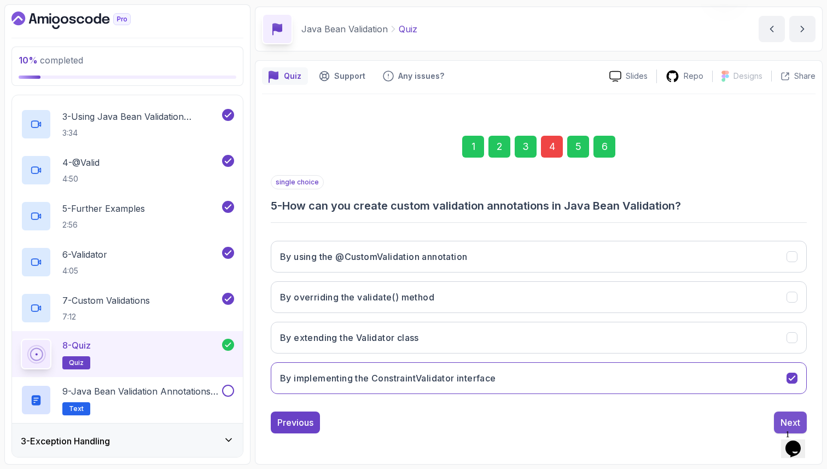
click at [780, 421] on div "Next" at bounding box center [790, 422] width 20 height 13
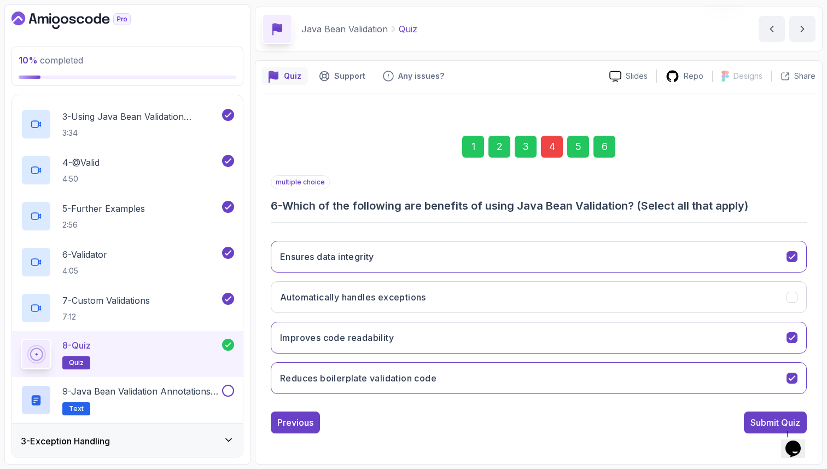
click at [780, 421] on div "Submit Quiz" at bounding box center [775, 422] width 50 height 13
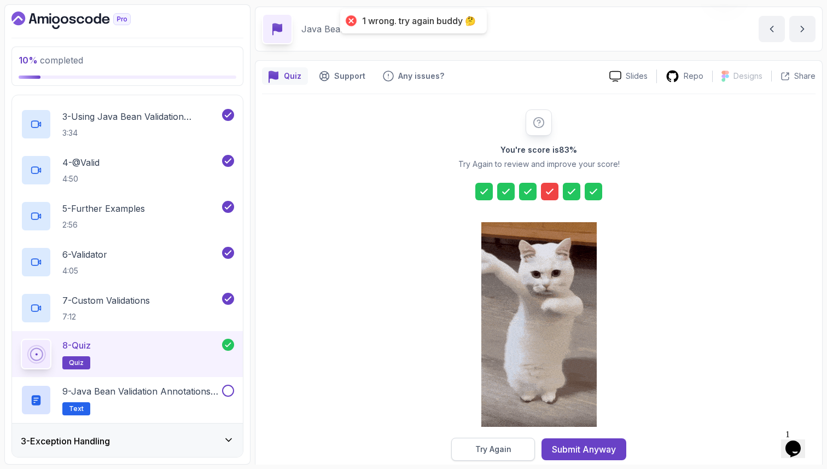
click at [505, 455] on button "Try Again" at bounding box center [493, 448] width 84 height 23
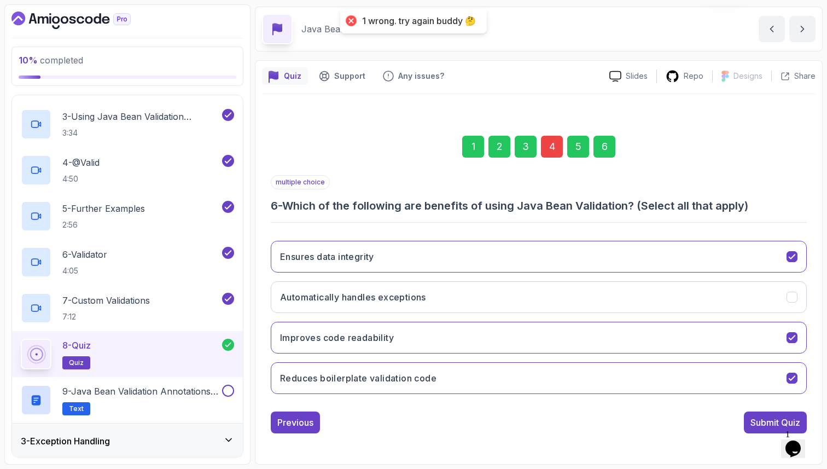
click at [554, 150] on div "4" at bounding box center [552, 147] width 22 height 22
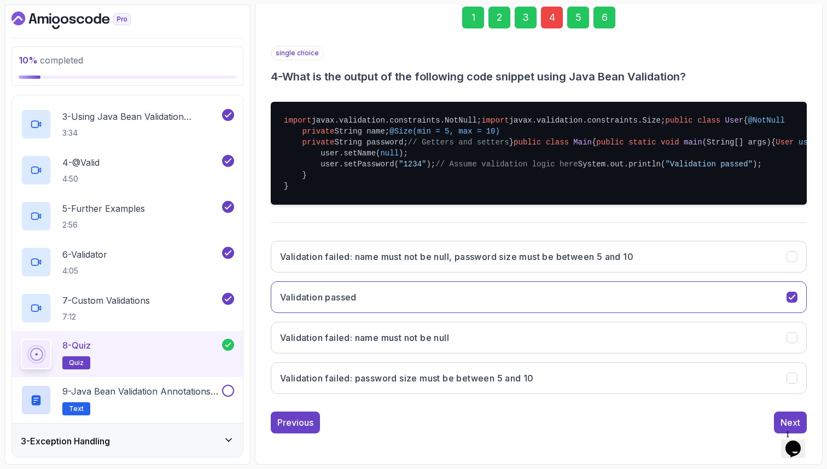
scroll to position [330, 0]
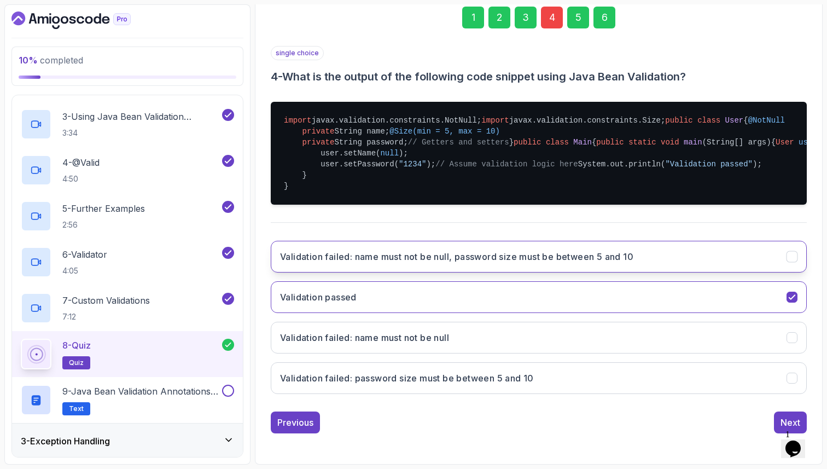
click at [791, 256] on icon "Validation failed: name must not be null, password size must be between 5 and 10" at bounding box center [792, 256] width 6 height 4
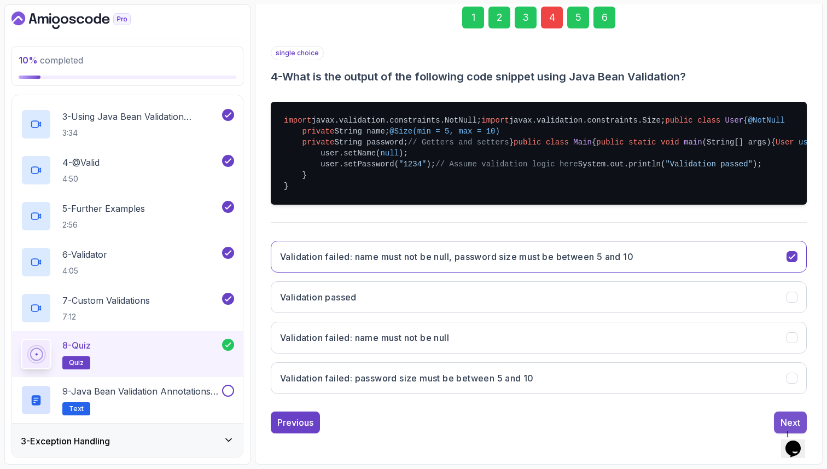
click at [785, 421] on div "Next" at bounding box center [790, 422] width 20 height 13
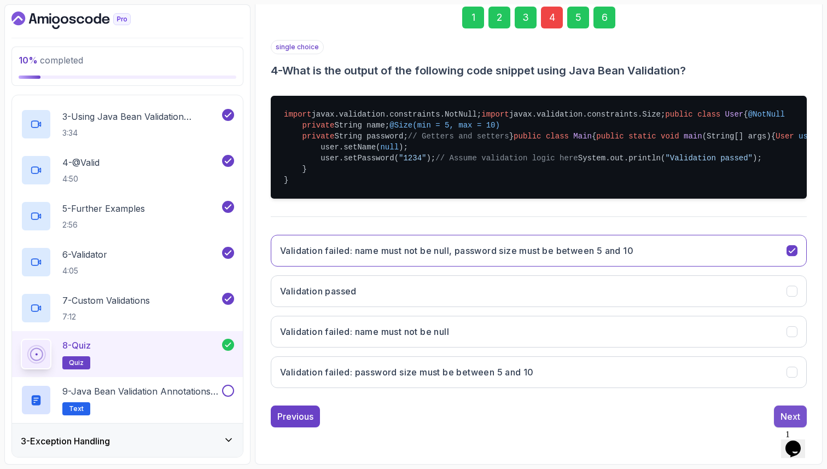
scroll to position [37, 0]
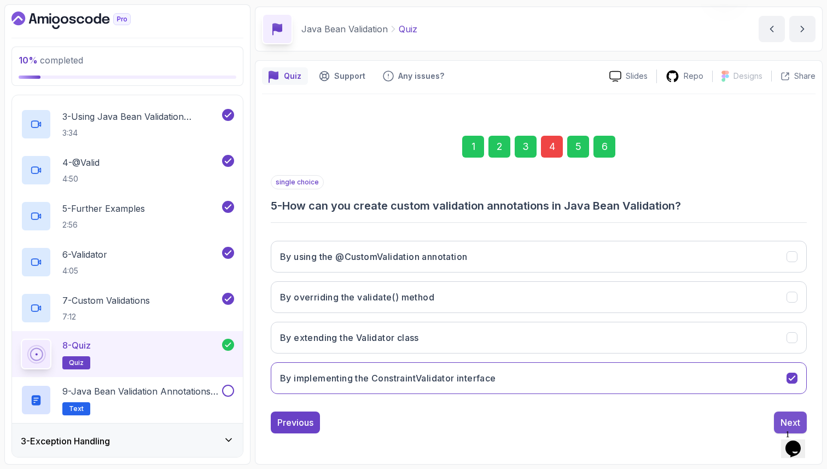
click at [784, 421] on div "Next" at bounding box center [790, 422] width 20 height 13
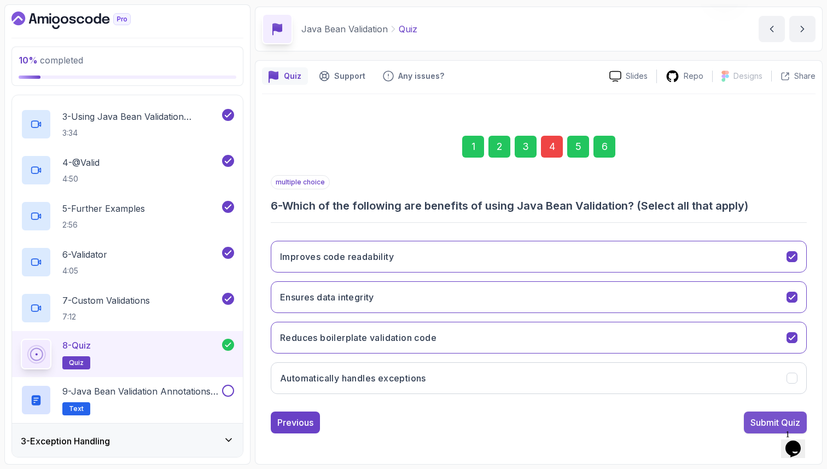
click at [776, 424] on div "Submit Quiz" at bounding box center [775, 422] width 50 height 13
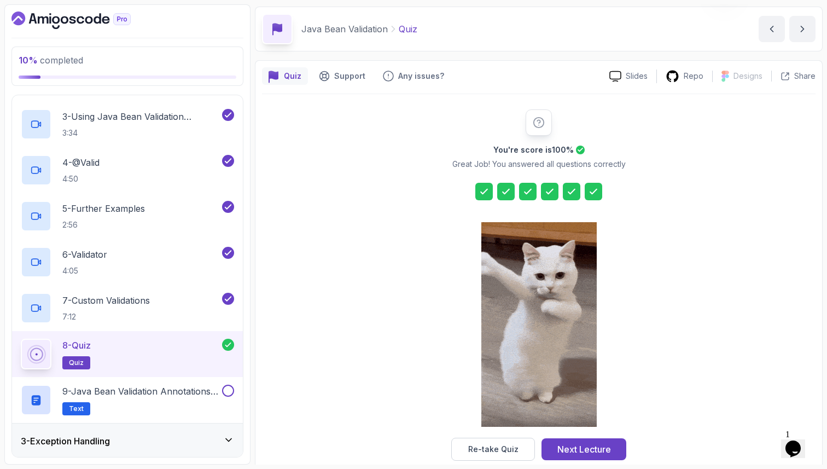
scroll to position [56, 0]
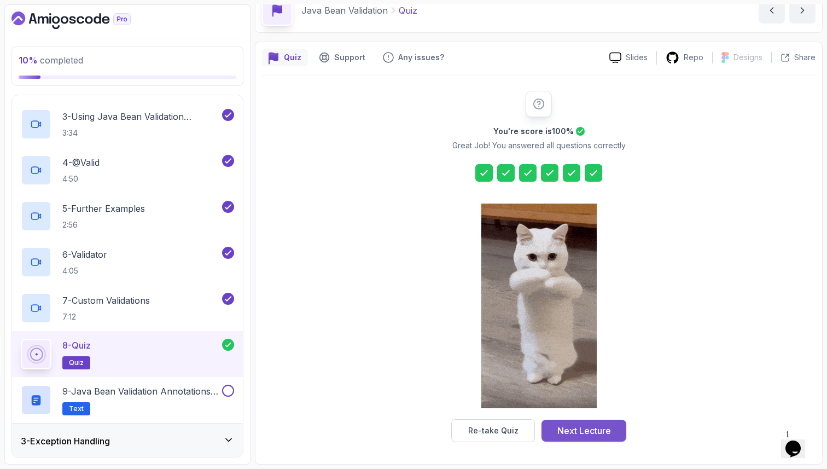
click at [622, 421] on button "Next Lecture" at bounding box center [583, 430] width 85 height 22
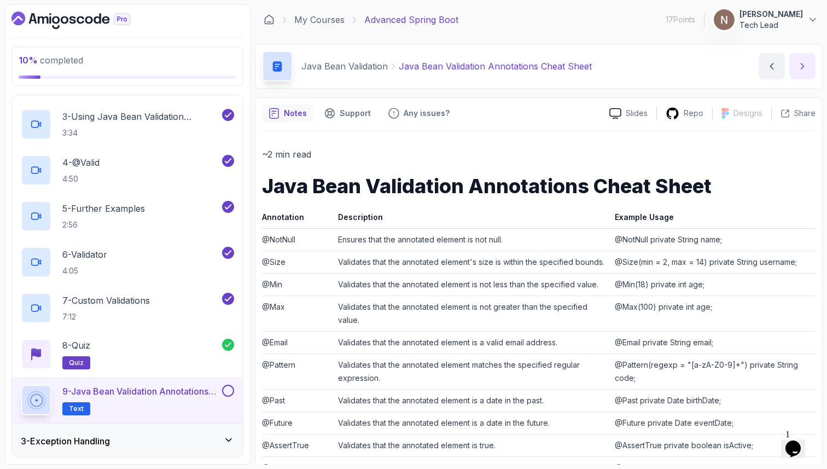
click at [802, 65] on icon "next content" at bounding box center [802, 66] width 11 height 11
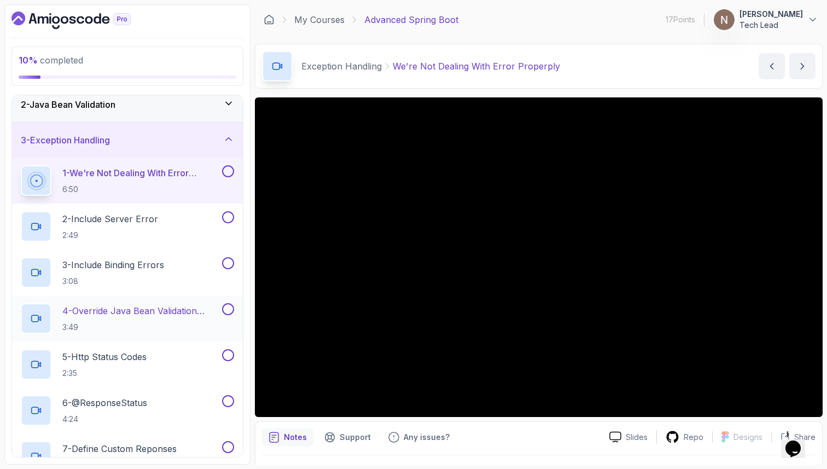
scroll to position [42, 0]
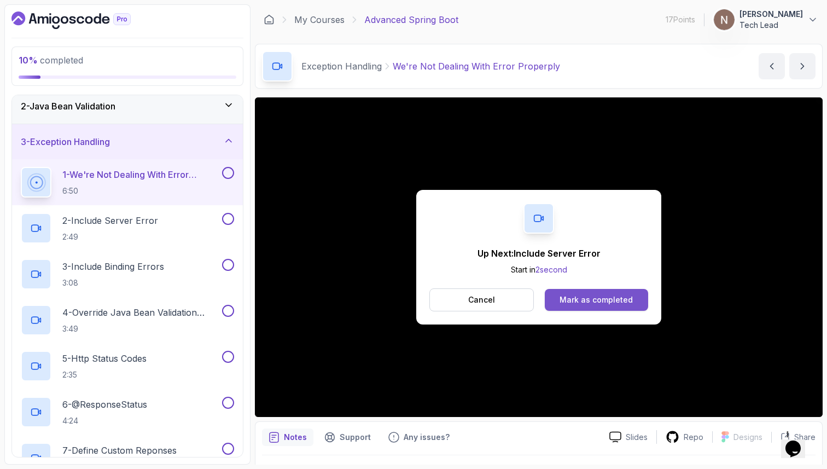
click at [566, 293] on button "Mark as completed" at bounding box center [596, 300] width 103 height 22
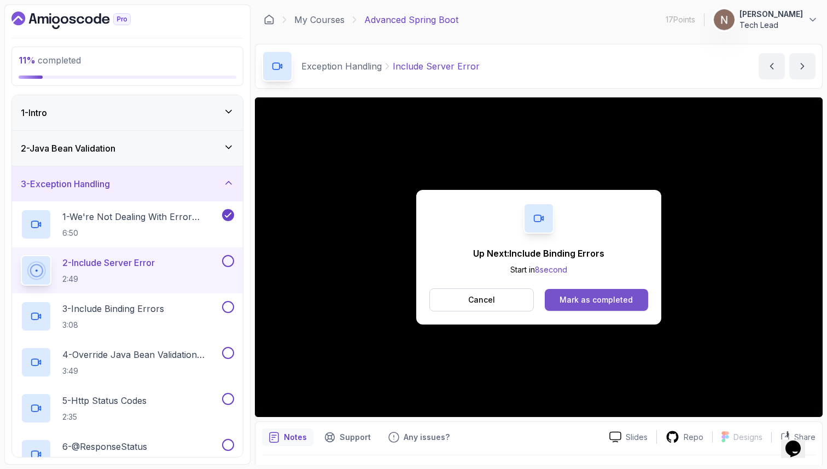
click at [582, 306] on button "Mark as completed" at bounding box center [596, 300] width 103 height 22
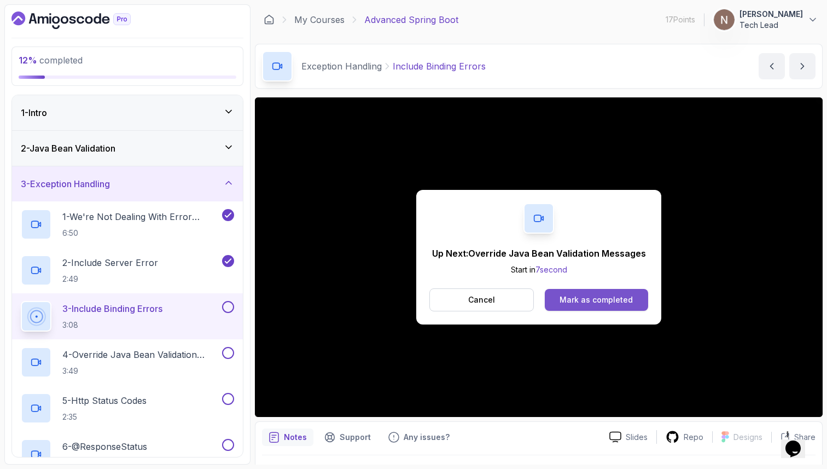
click at [607, 301] on div "Mark as completed" at bounding box center [595, 299] width 73 height 11
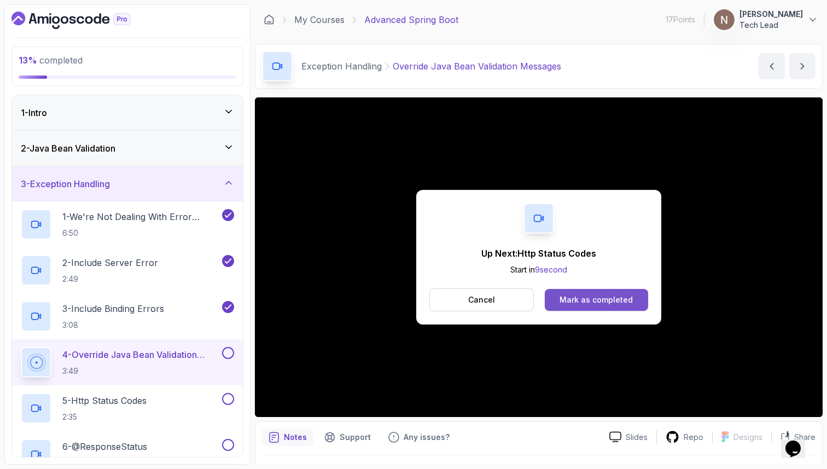
click at [623, 292] on button "Mark as completed" at bounding box center [596, 300] width 103 height 22
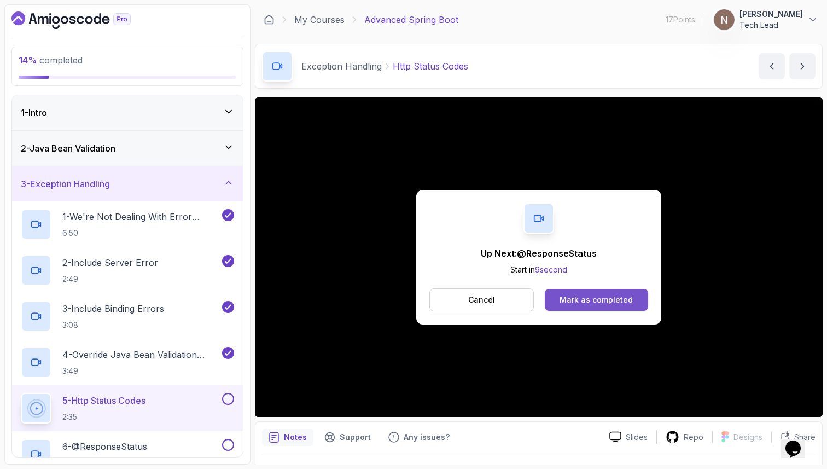
click at [599, 302] on div "Mark as completed" at bounding box center [595, 299] width 73 height 11
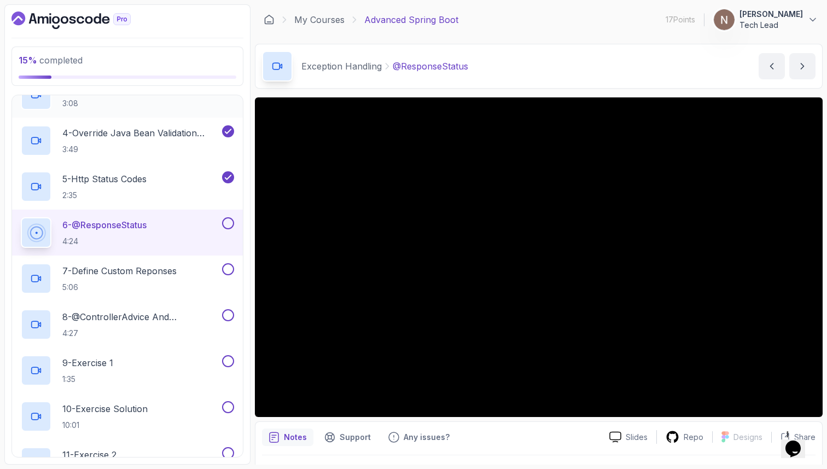
scroll to position [227, 0]
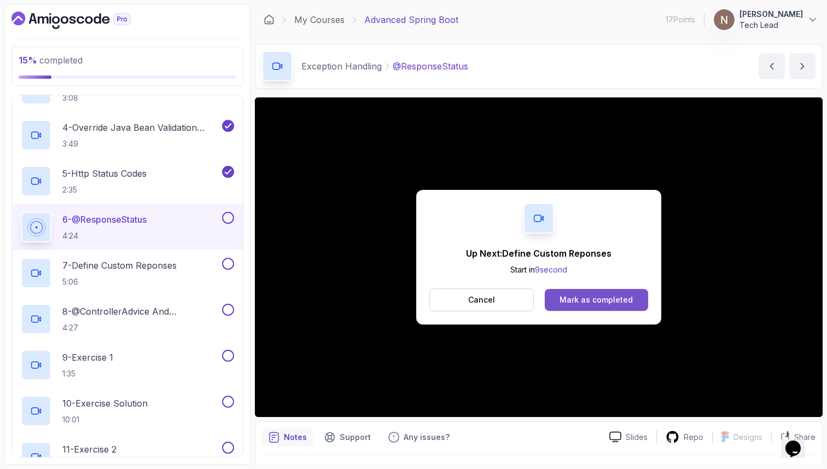
click at [600, 301] on div "Mark as completed" at bounding box center [595, 299] width 73 height 11
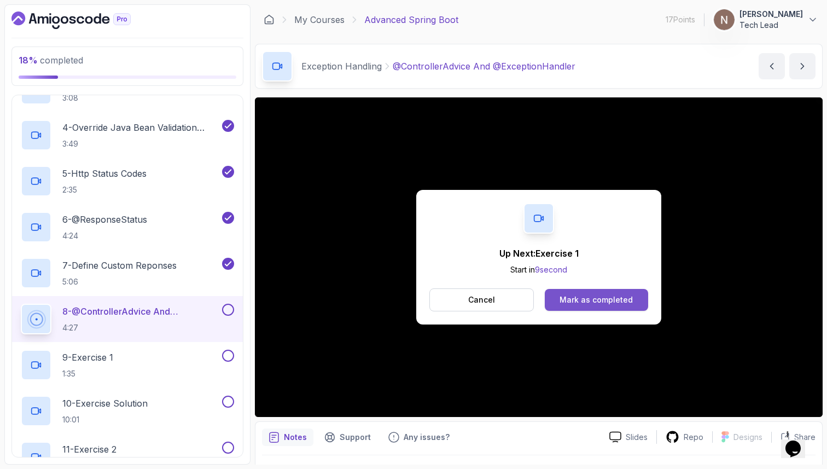
click at [607, 308] on button "Mark as completed" at bounding box center [596, 300] width 103 height 22
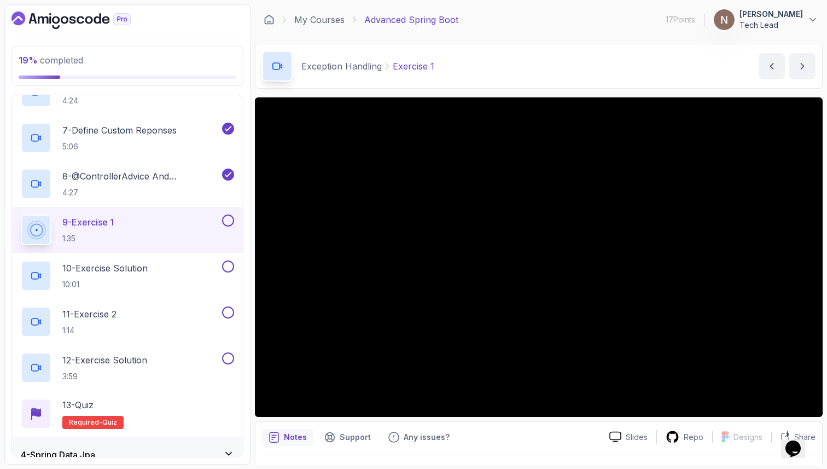
scroll to position [364, 0]
click at [678, 433] on icon at bounding box center [673, 436] width 12 height 11
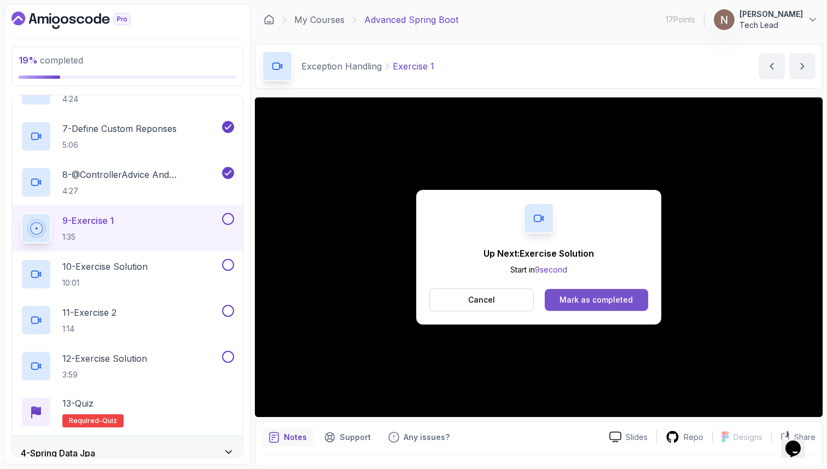
click at [576, 305] on button "Mark as completed" at bounding box center [596, 300] width 103 height 22
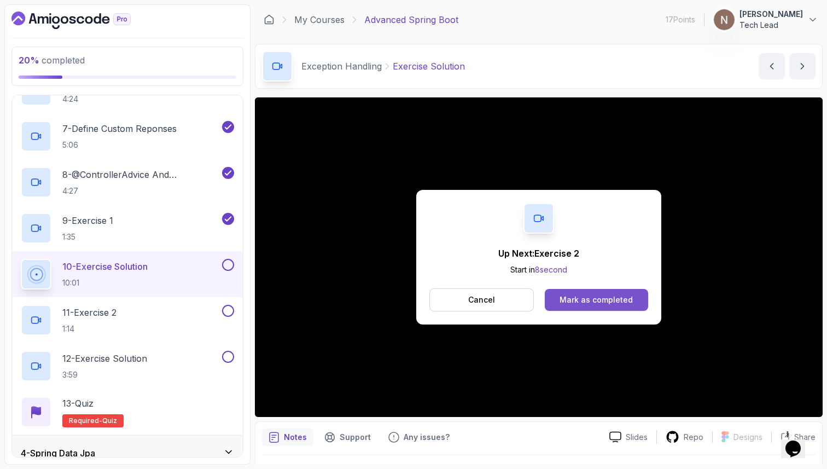
click at [625, 301] on div "Mark as completed" at bounding box center [595, 299] width 73 height 11
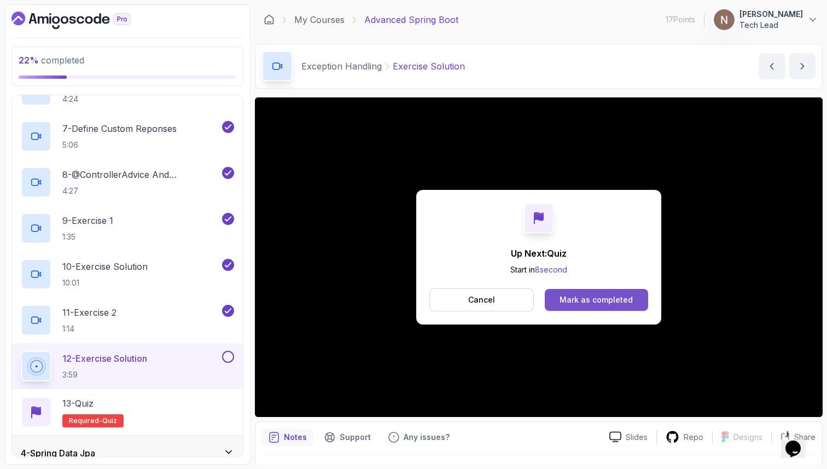
click at [574, 307] on button "Mark as completed" at bounding box center [596, 300] width 103 height 22
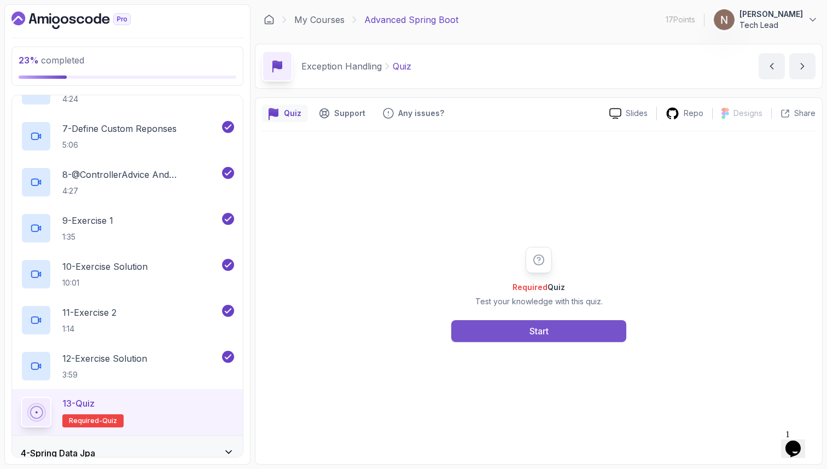
click at [522, 322] on button "Start" at bounding box center [538, 331] width 175 height 22
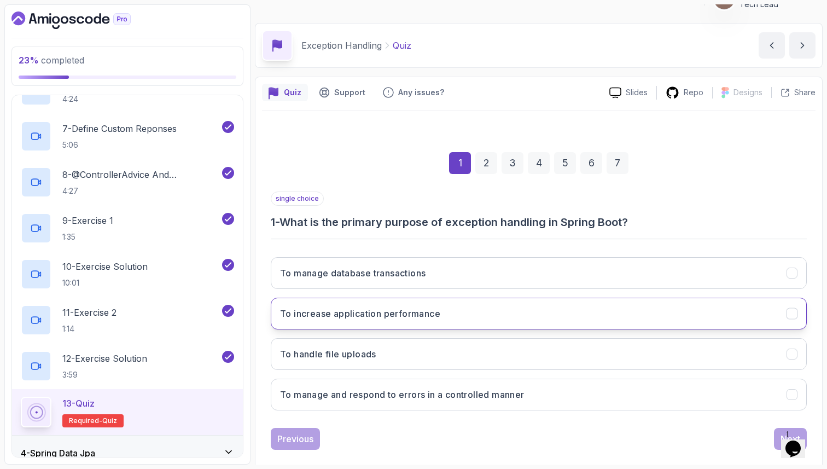
scroll to position [37, 0]
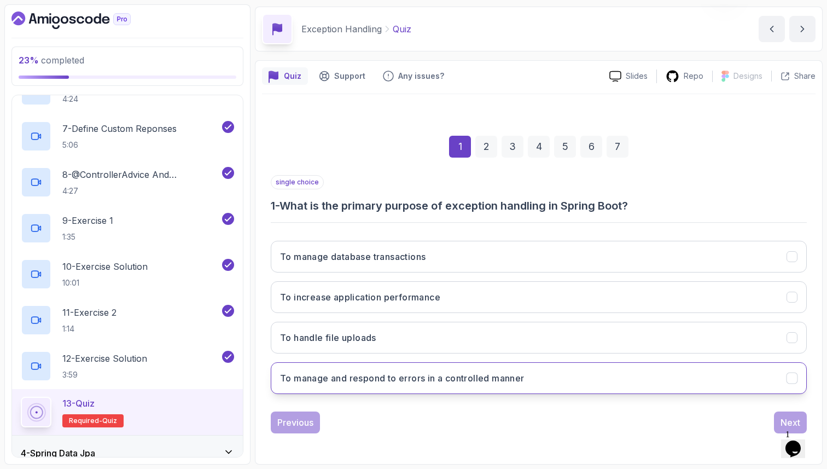
click at [512, 376] on h3 "To manage and respond to errors in a controlled manner" at bounding box center [402, 377] width 244 height 13
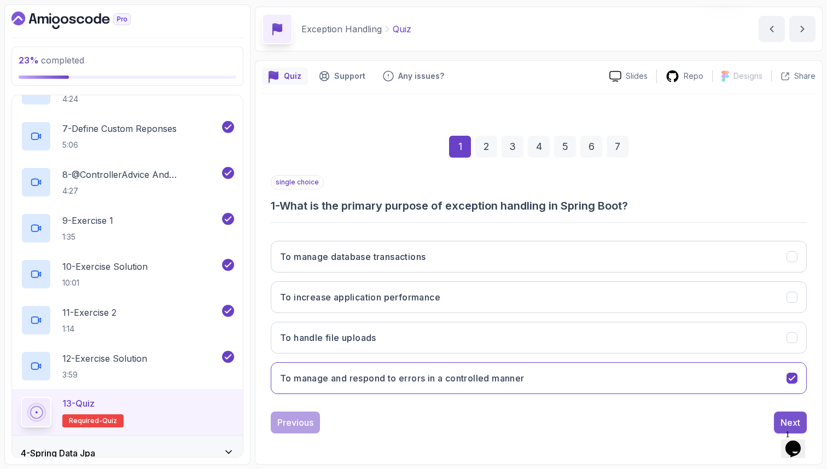
click at [783, 422] on div "Next" at bounding box center [790, 422] width 20 height 13
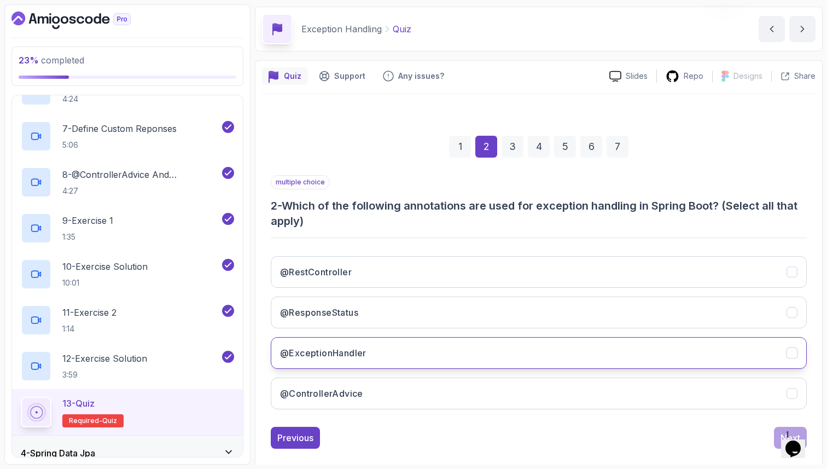
click at [429, 342] on button "@ExceptionHandler" at bounding box center [539, 353] width 536 height 32
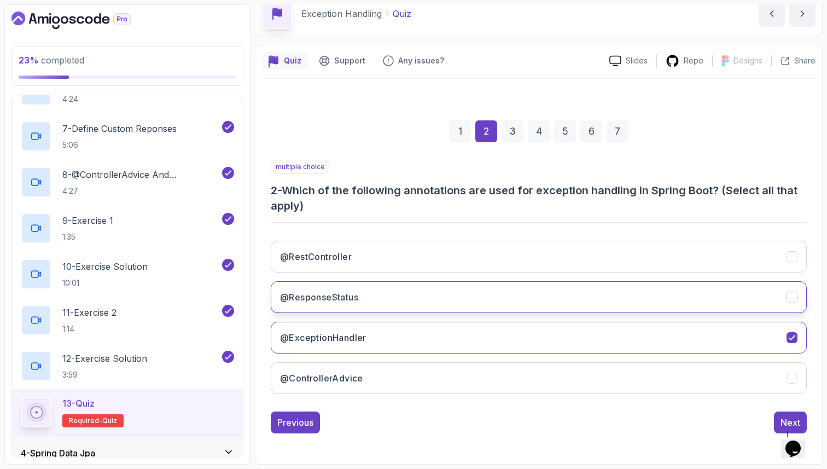
click at [407, 288] on button "@ResponseStatus" at bounding box center [539, 297] width 536 height 32
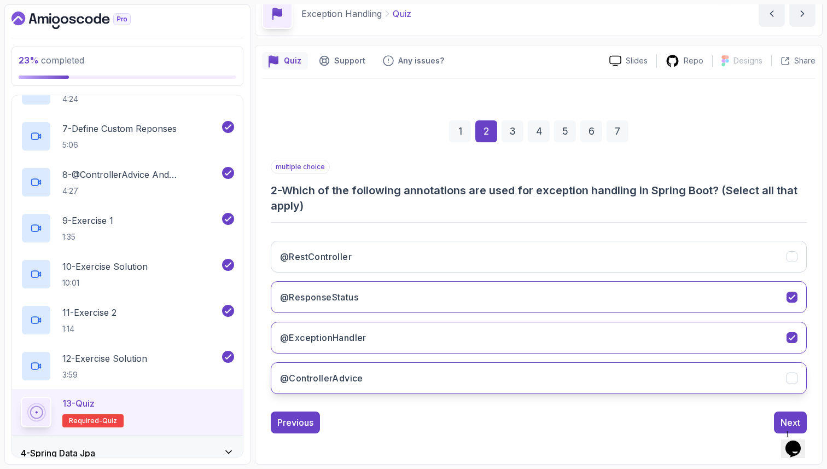
click at [497, 376] on button "@ControllerAdvice" at bounding box center [539, 378] width 536 height 32
click at [795, 422] on div "Next" at bounding box center [790, 422] width 20 height 13
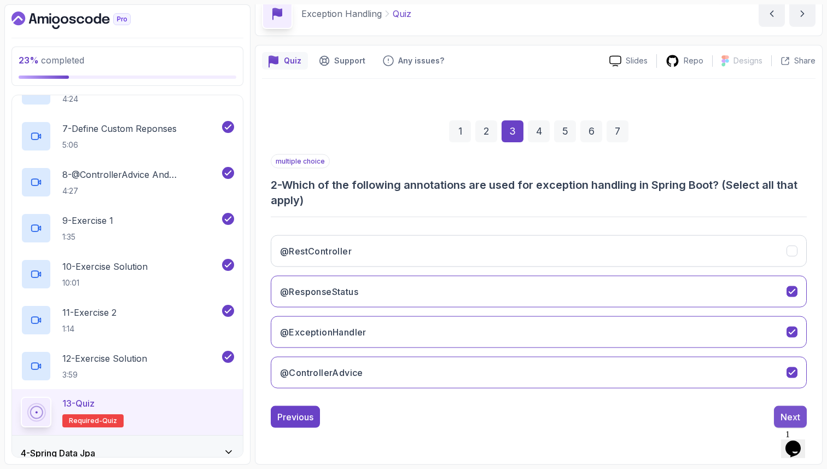
scroll to position [37, 0]
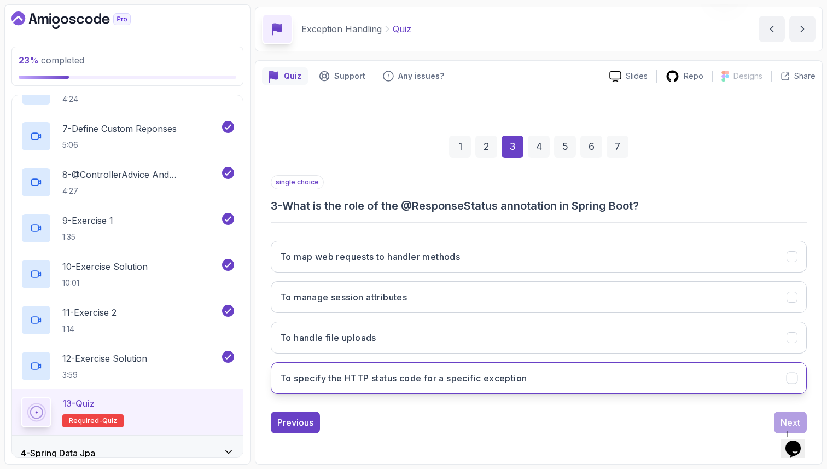
click at [493, 372] on h3 "To specify the HTTP status code for a specific exception" at bounding box center [403, 377] width 247 height 13
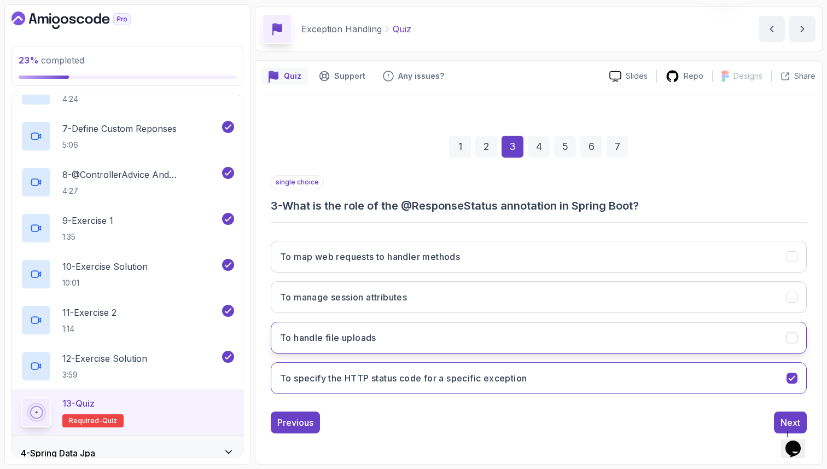
click at [766, 325] on button "To handle file uploads" at bounding box center [539, 338] width 536 height 32
click at [734, 364] on button "To specify the HTTP status code for a specific exception" at bounding box center [539, 378] width 536 height 32
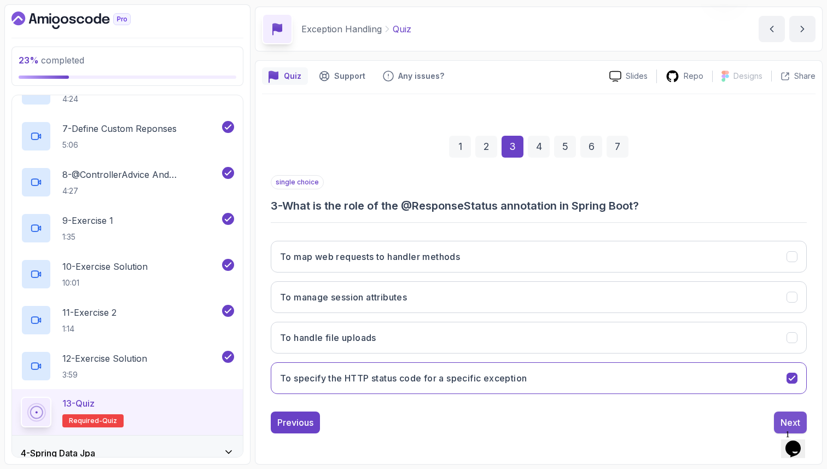
click at [790, 422] on div "Next" at bounding box center [790, 422] width 20 height 13
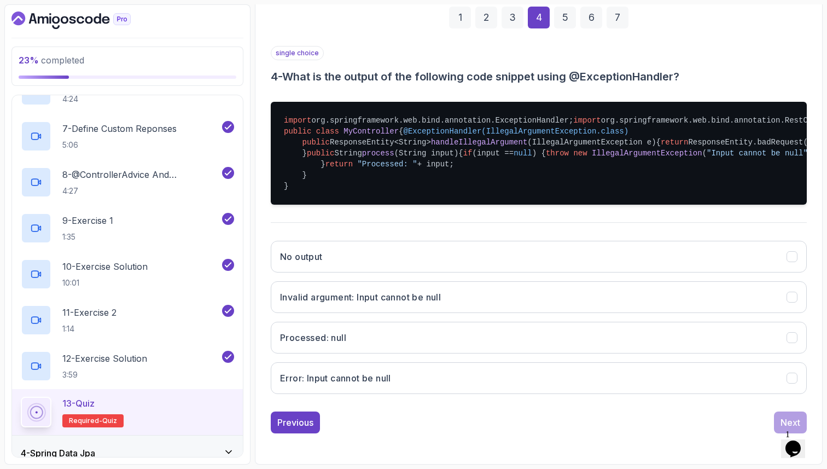
scroll to position [297, 0]
click at [629, 303] on button "Invalid argument: Input cannot be null" at bounding box center [539, 297] width 536 height 32
click at [784, 421] on div "Next" at bounding box center [790, 422] width 20 height 13
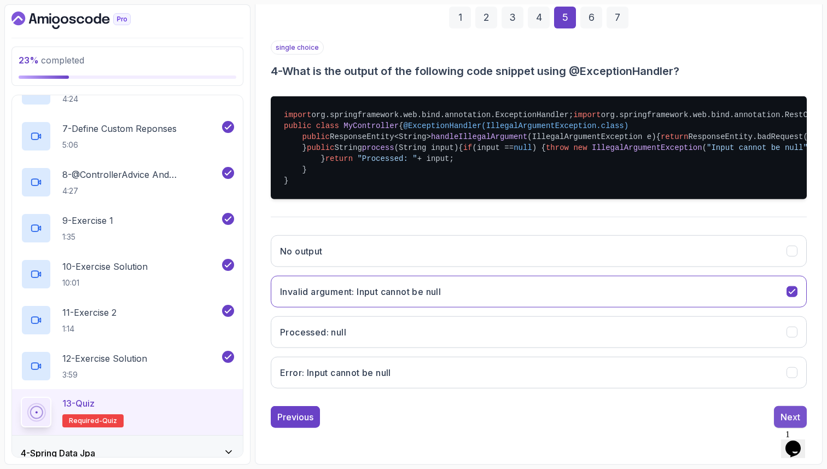
scroll to position [37, 0]
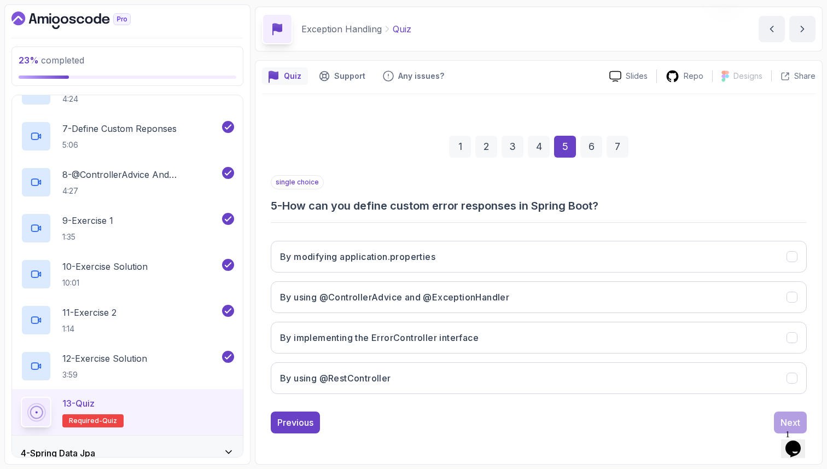
click at [636, 297] on button "By using @ControllerAdvice and @ExceptionHandler" at bounding box center [539, 297] width 536 height 32
click at [785, 422] on div "Next" at bounding box center [790, 422] width 20 height 13
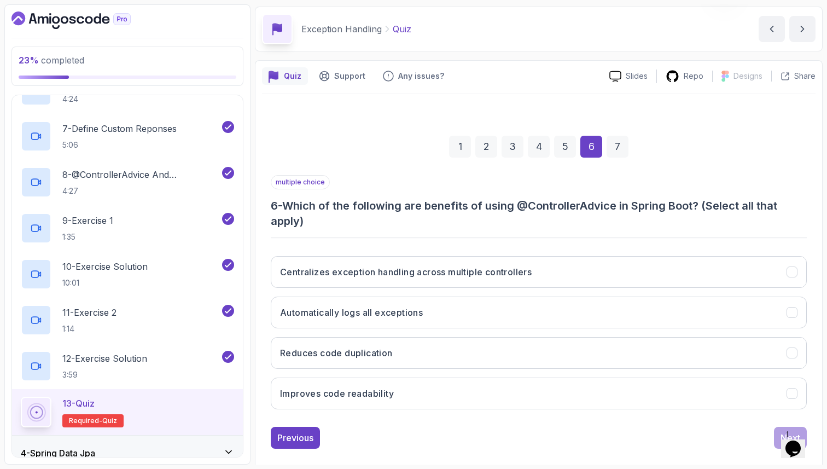
click at [707, 294] on div "Centralizes exception handling across multiple controllers Automatically logs a…" at bounding box center [539, 332] width 536 height 171
click at [728, 281] on button "Centralizes exception handling across multiple controllers" at bounding box center [539, 272] width 536 height 32
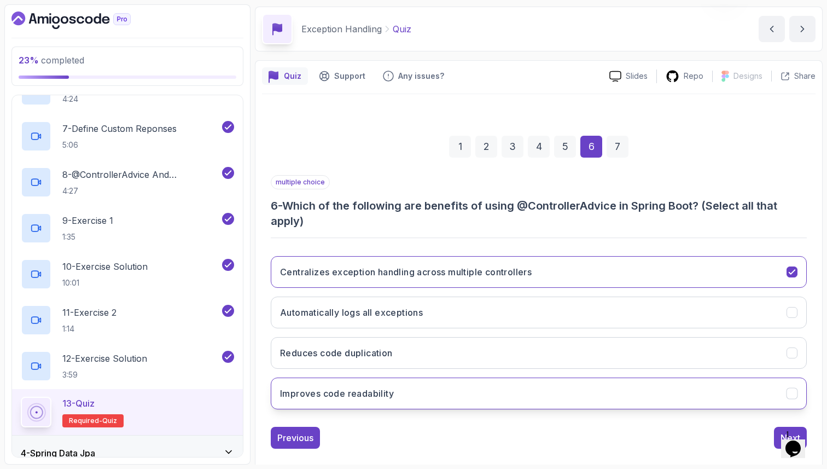
click at [725, 384] on button "Improves code readability" at bounding box center [539, 393] width 536 height 32
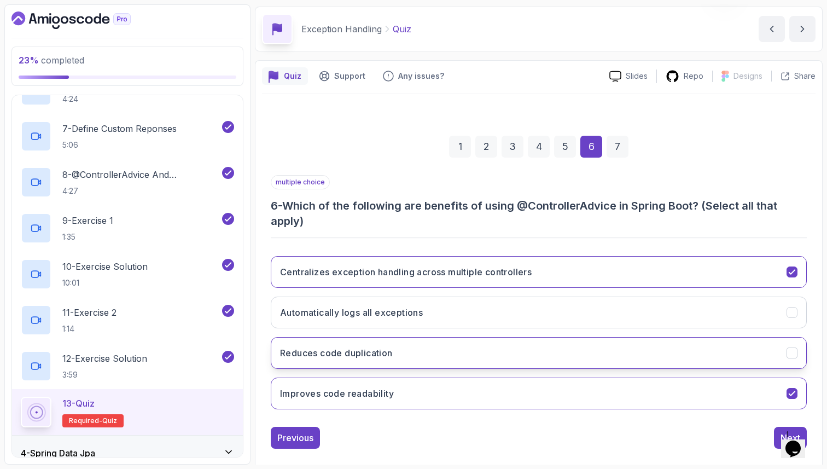
click at [681, 346] on button "Reduces code duplication" at bounding box center [539, 353] width 536 height 32
click at [778, 434] on button "Next" at bounding box center [790, 438] width 33 height 22
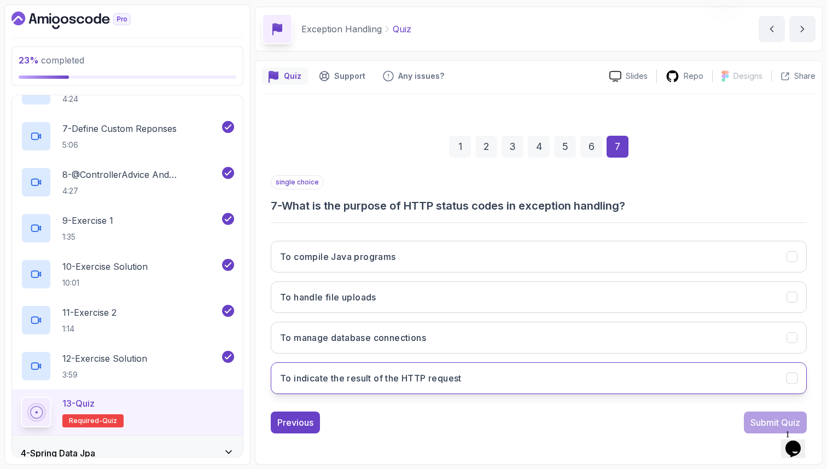
click at [548, 364] on button "To indicate the result of the HTTP request" at bounding box center [539, 378] width 536 height 32
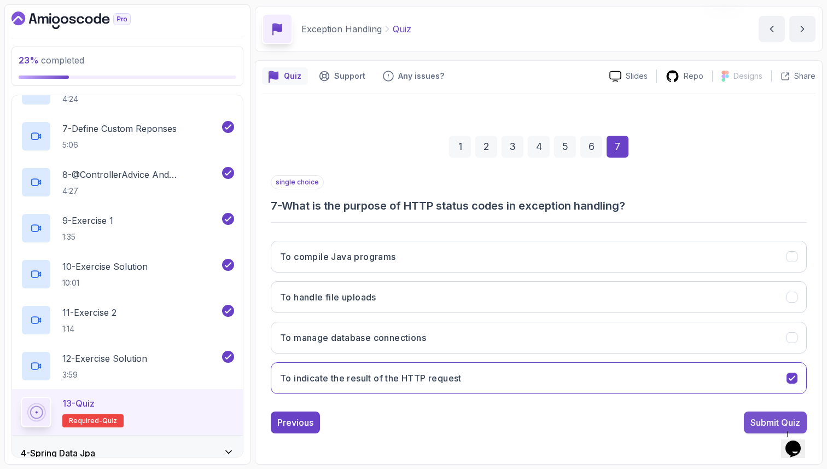
click at [755, 420] on div "Submit Quiz" at bounding box center [775, 422] width 50 height 13
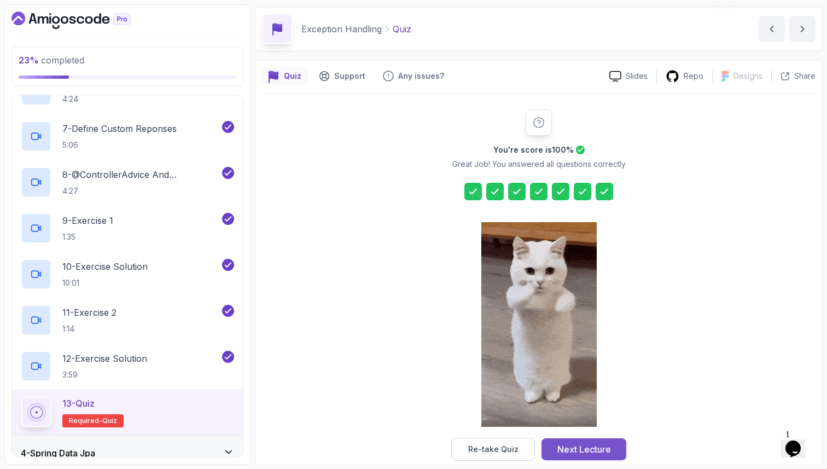
click at [614, 449] on button "Next Lecture" at bounding box center [583, 449] width 85 height 22
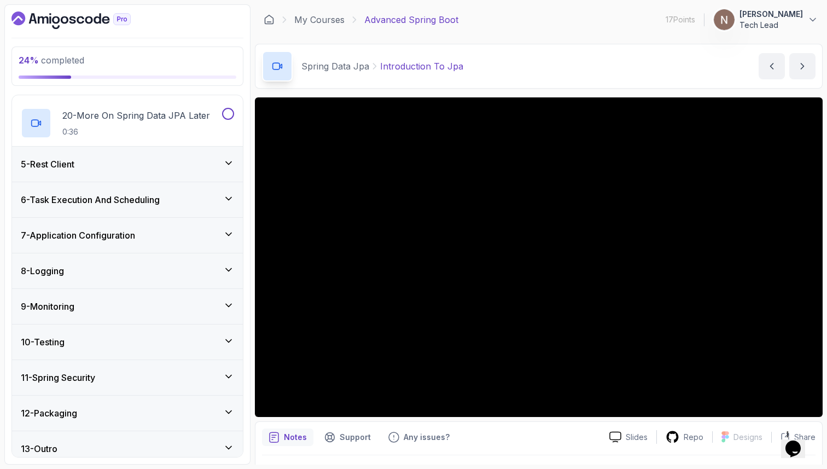
scroll to position [1019, 0]
